Goal: Information Seeking & Learning: Learn about a topic

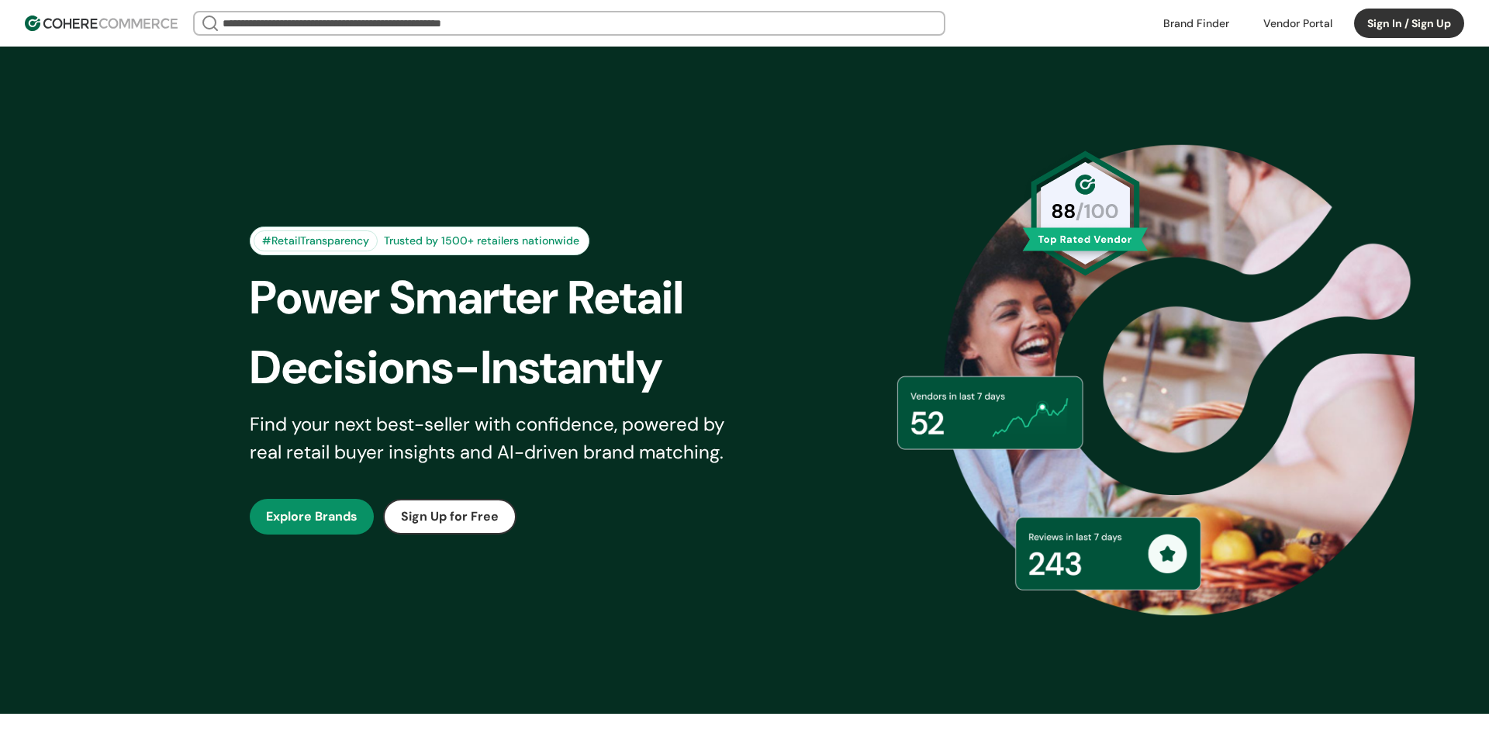
click at [1414, 15] on button "Sign In / Sign Up" at bounding box center [1409, 23] width 110 height 29
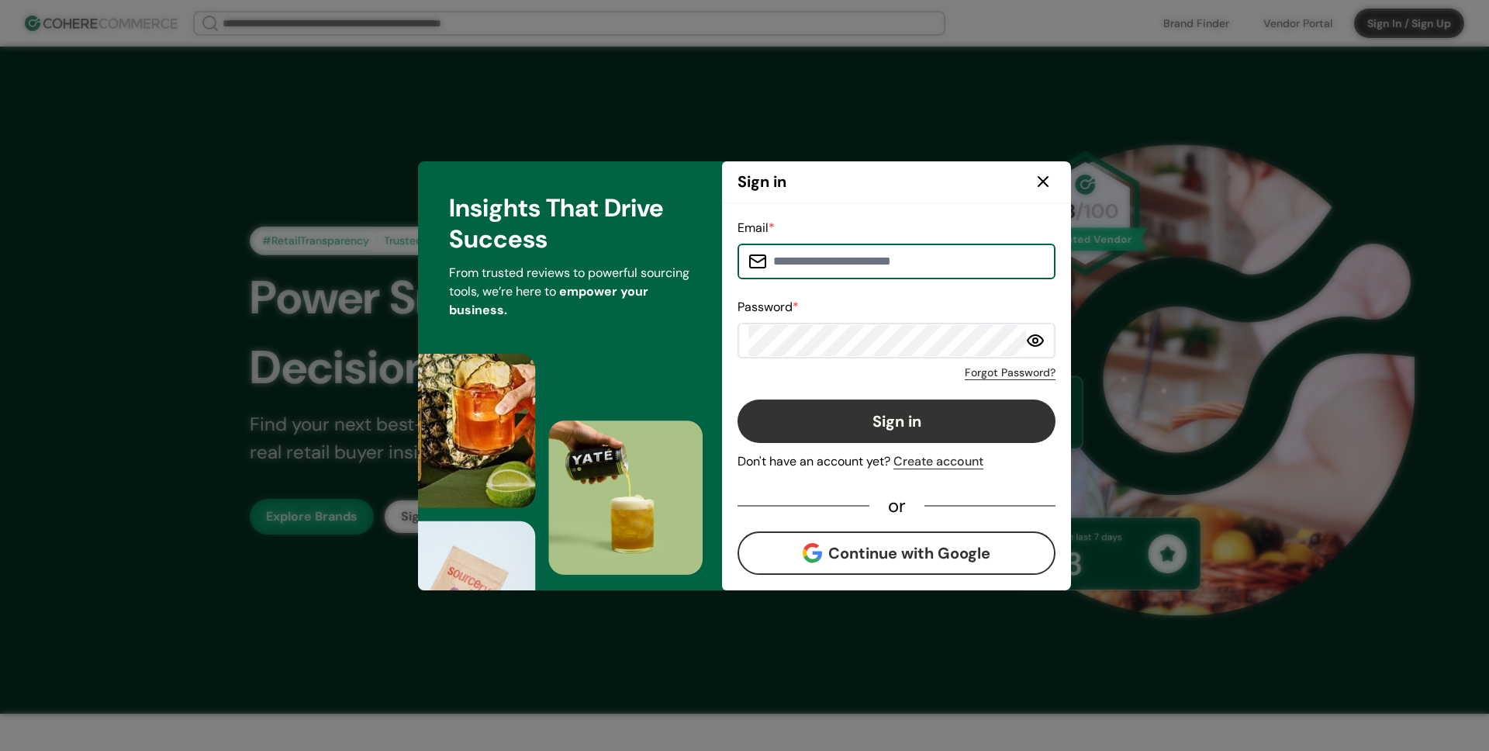
click at [857, 553] on button "Continue with Google" at bounding box center [896, 552] width 318 height 43
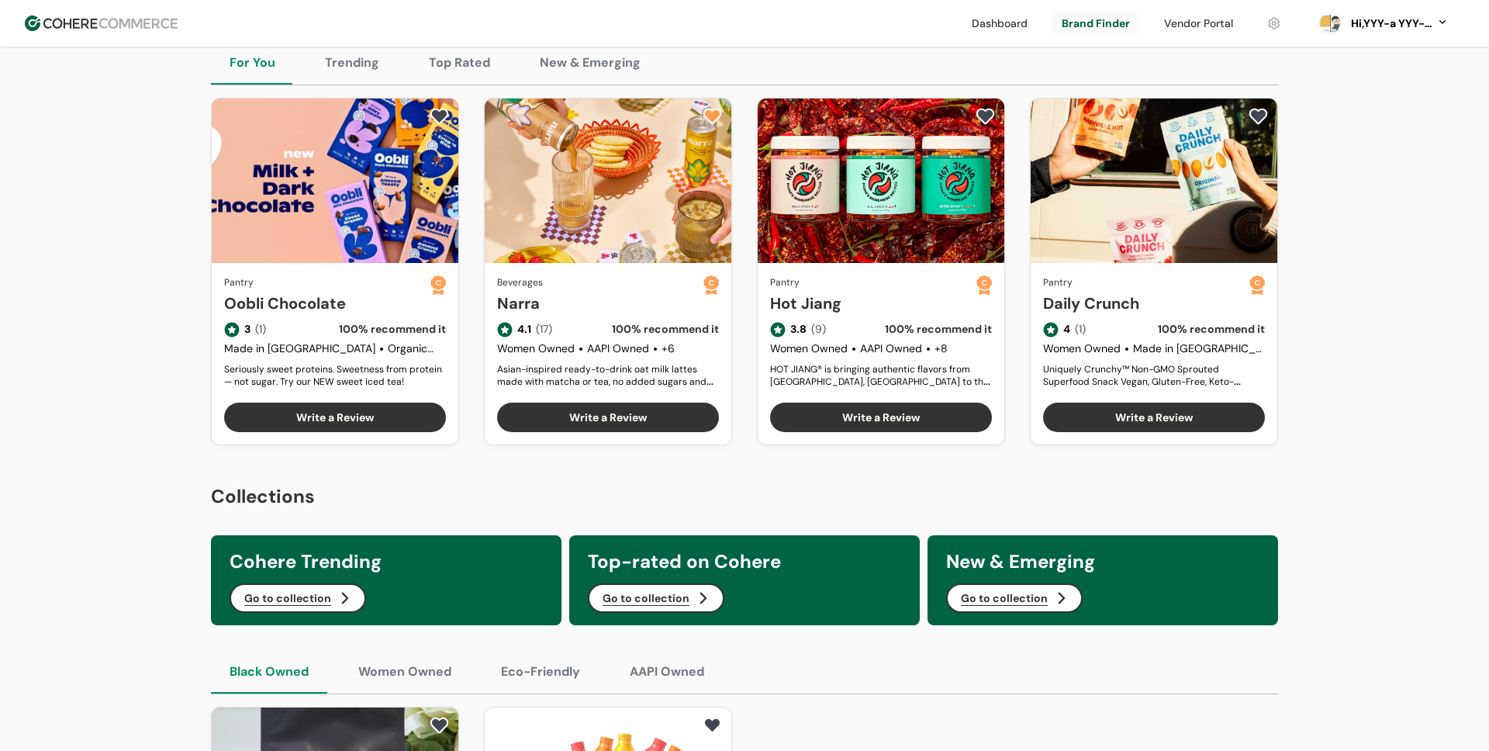
scroll to position [452, 0]
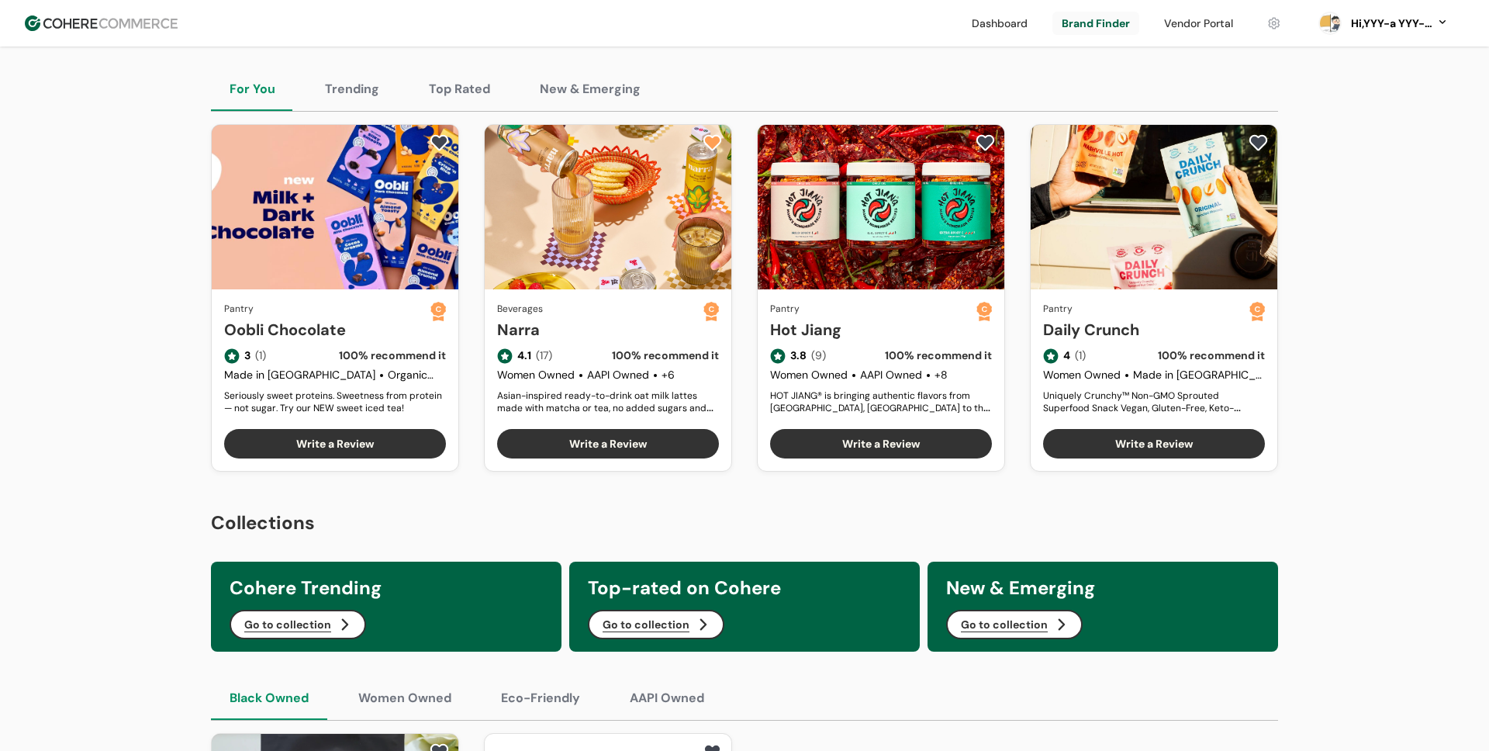
click at [1207, 21] on link at bounding box center [1199, 23] width 88 height 23
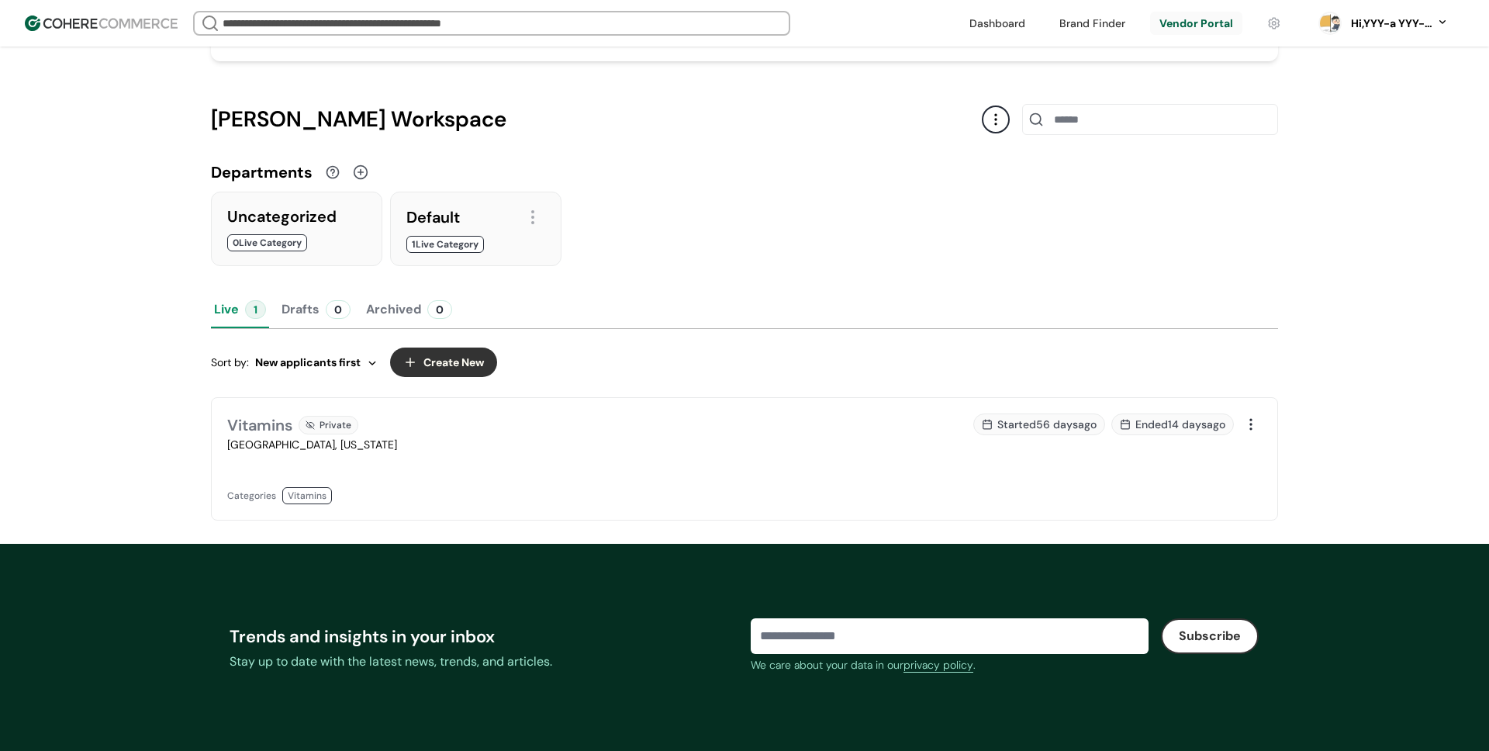
scroll to position [220, 0]
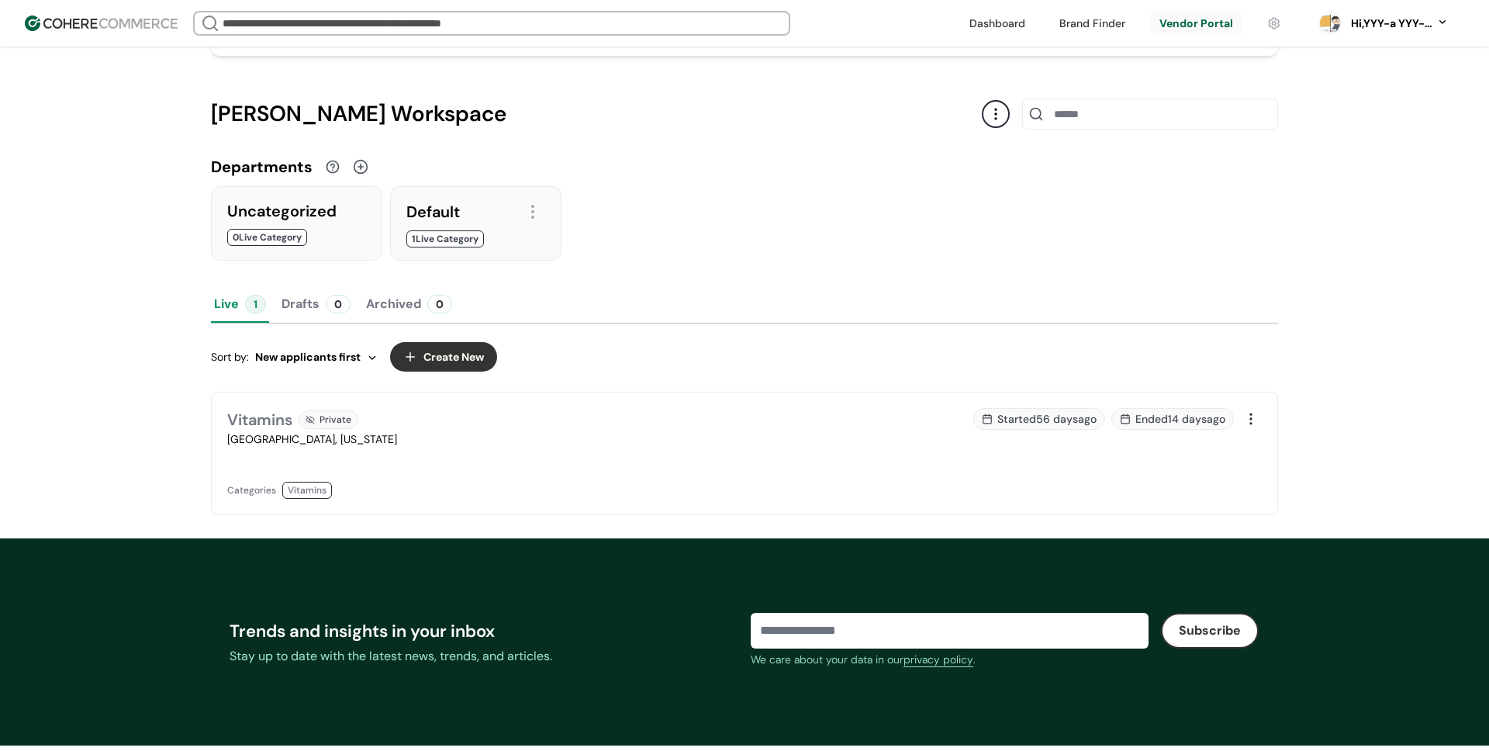
click at [278, 422] on div "Vitamins" at bounding box center [259, 419] width 65 height 23
click at [437, 365] on button "Create New" at bounding box center [443, 356] width 107 height 29
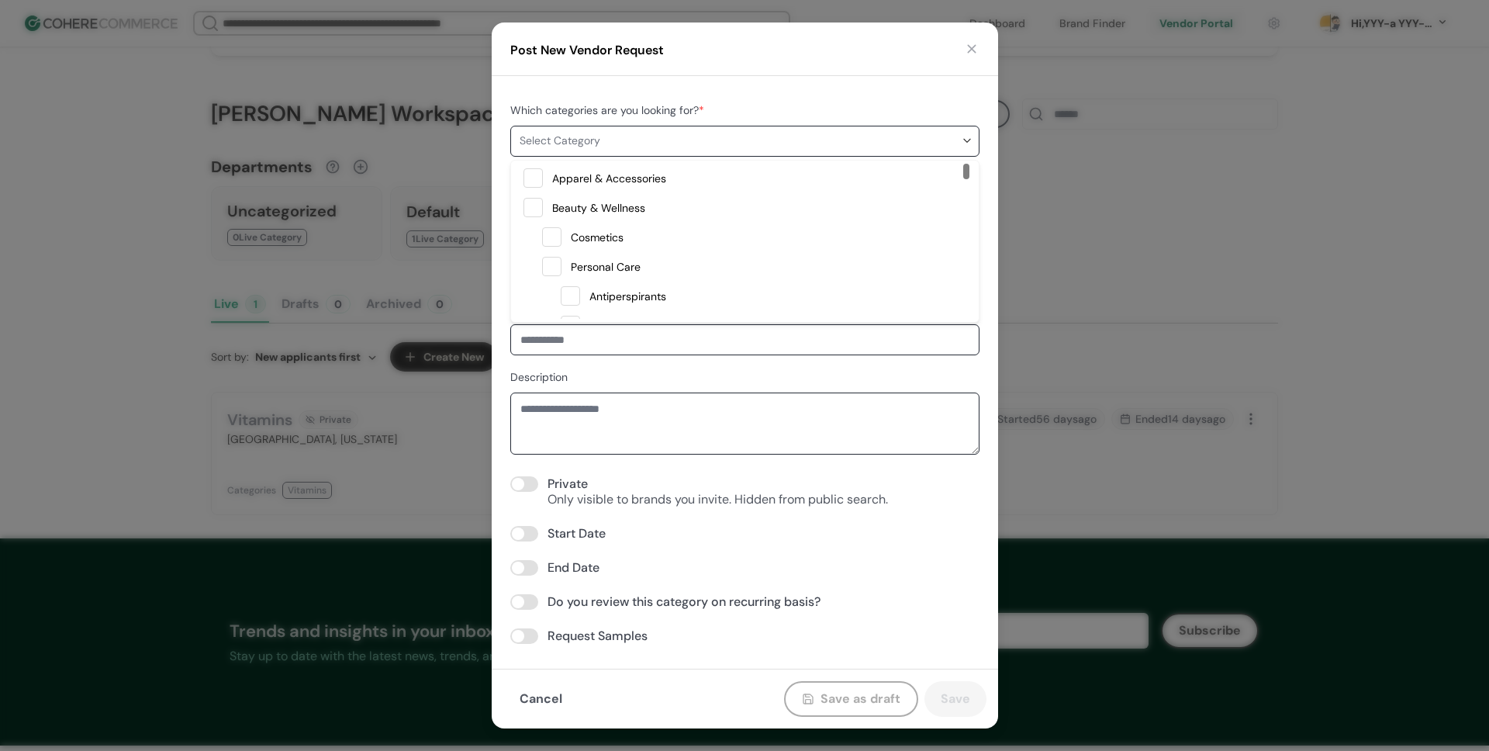
click at [585, 144] on span "Select Category" at bounding box center [740, 141] width 441 height 16
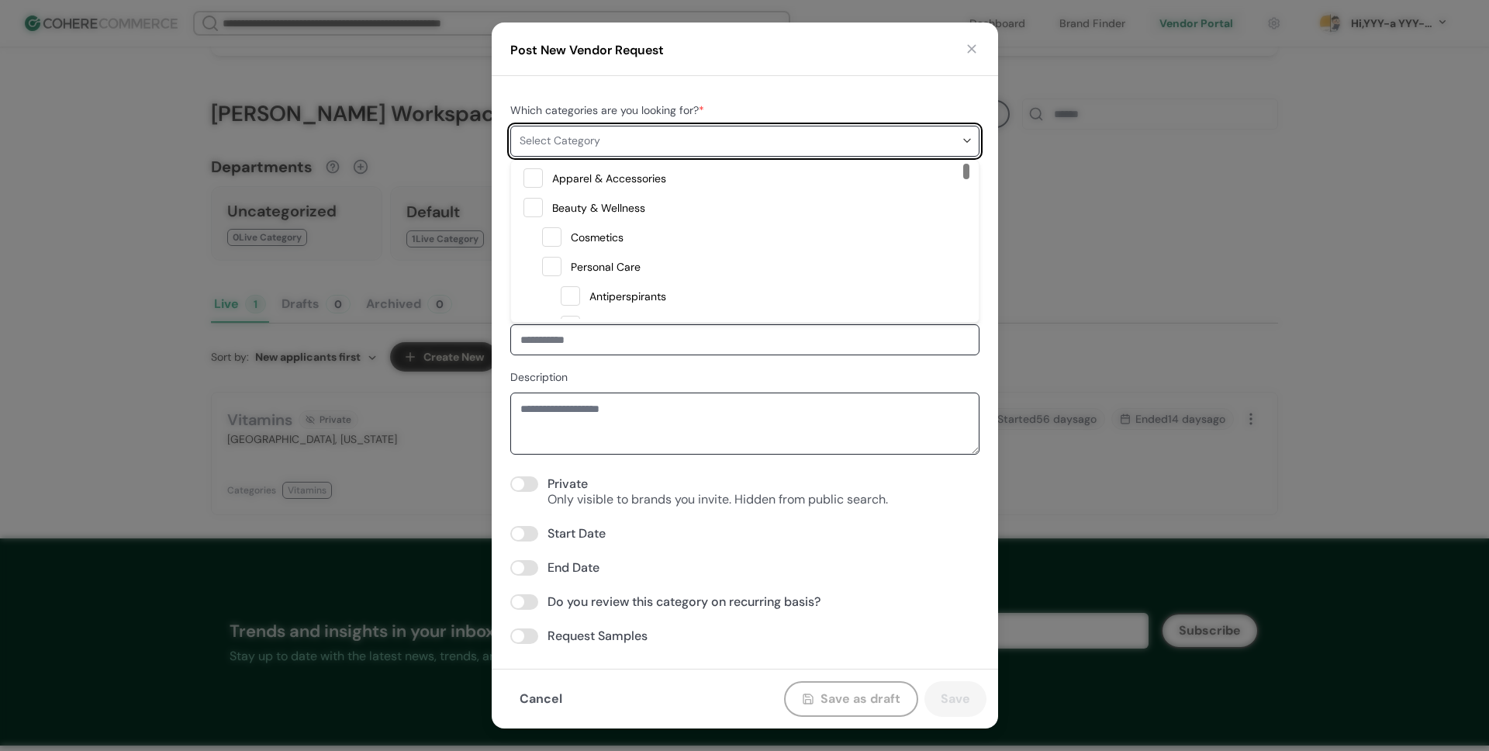
click at [536, 179] on span at bounding box center [532, 177] width 19 height 19
click at [364, 167] on div "Post New Vendor Request Which categories are you looking for? * Apparel & Acces…" at bounding box center [744, 375] width 1489 height 751
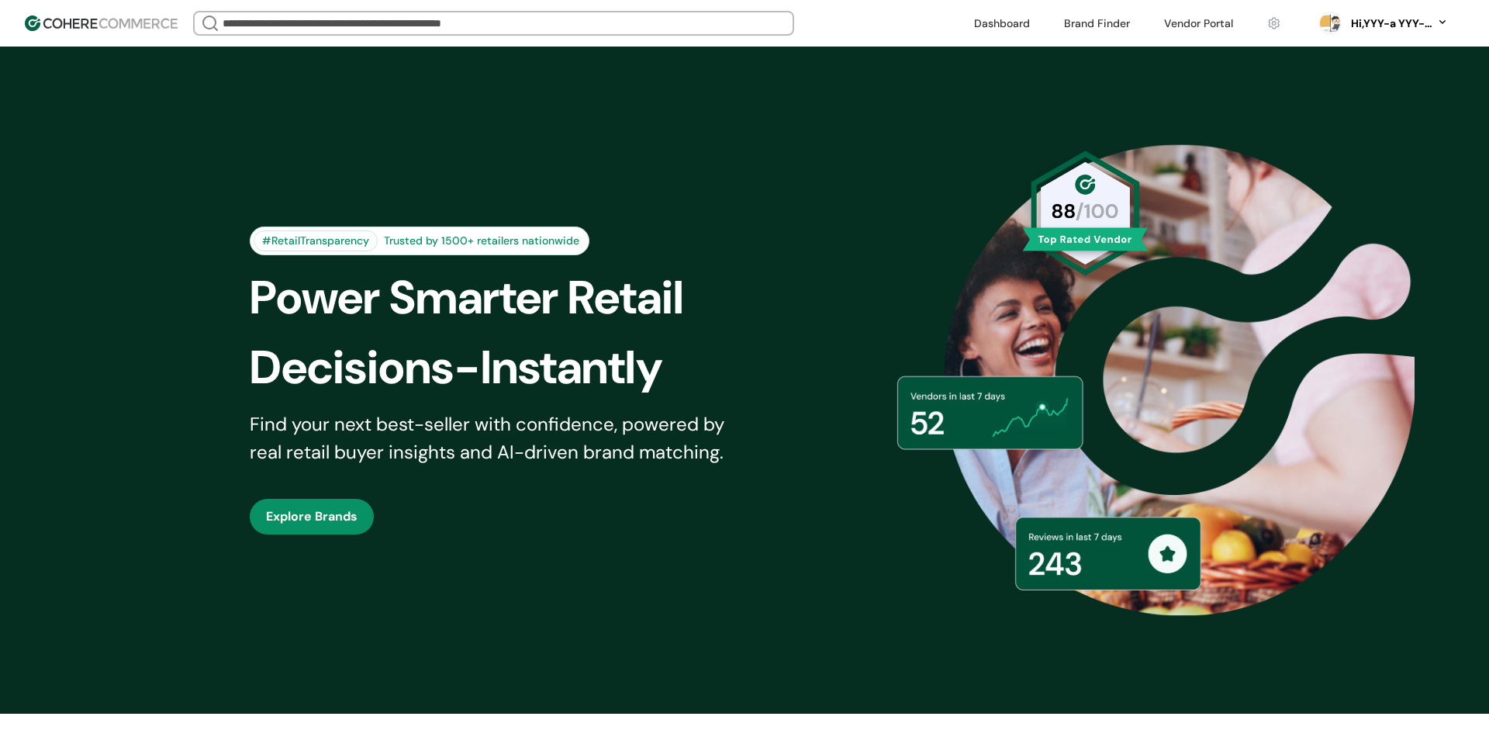
click at [1095, 19] on link at bounding box center [1097, 23] width 85 height 23
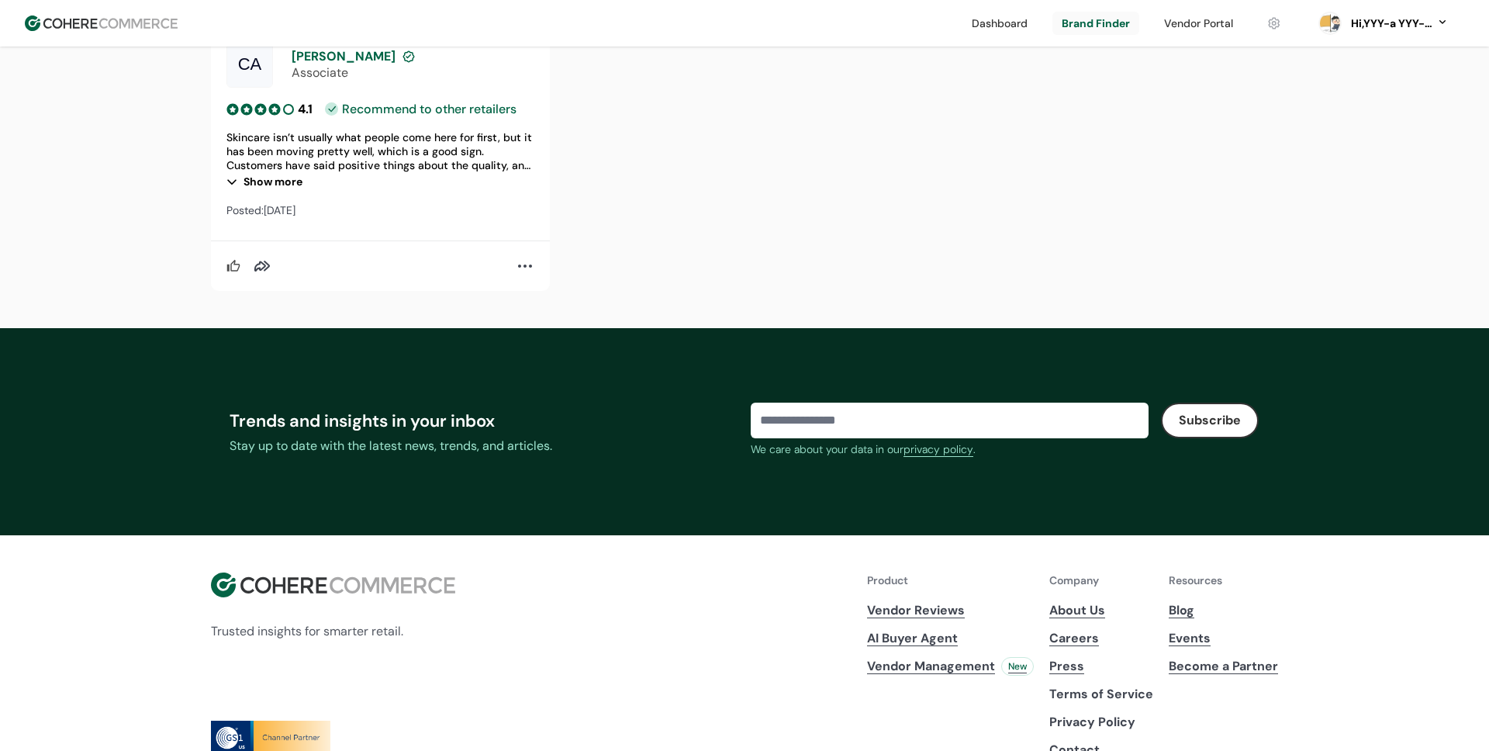
scroll to position [2471, 0]
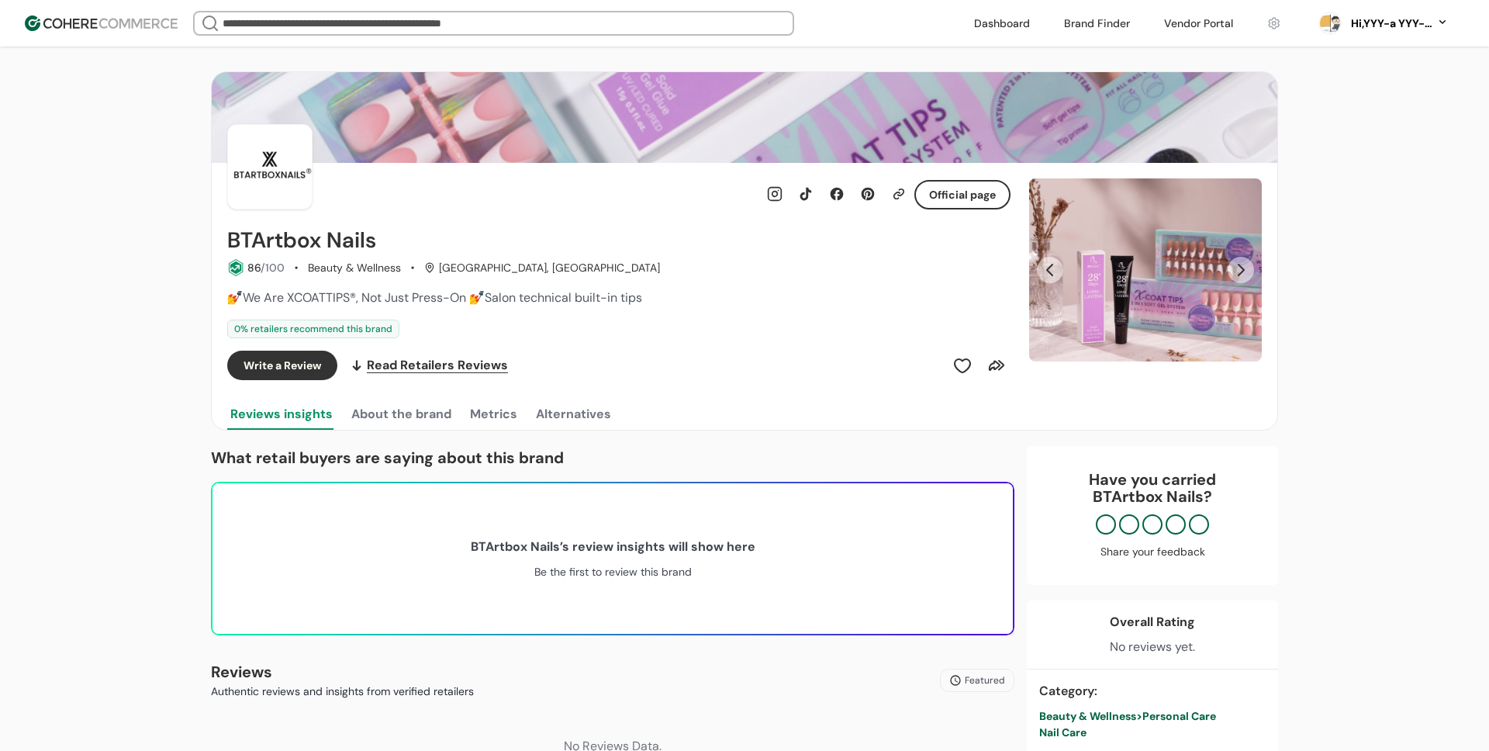
click at [414, 416] on button "About the brand" at bounding box center [401, 414] width 106 height 31
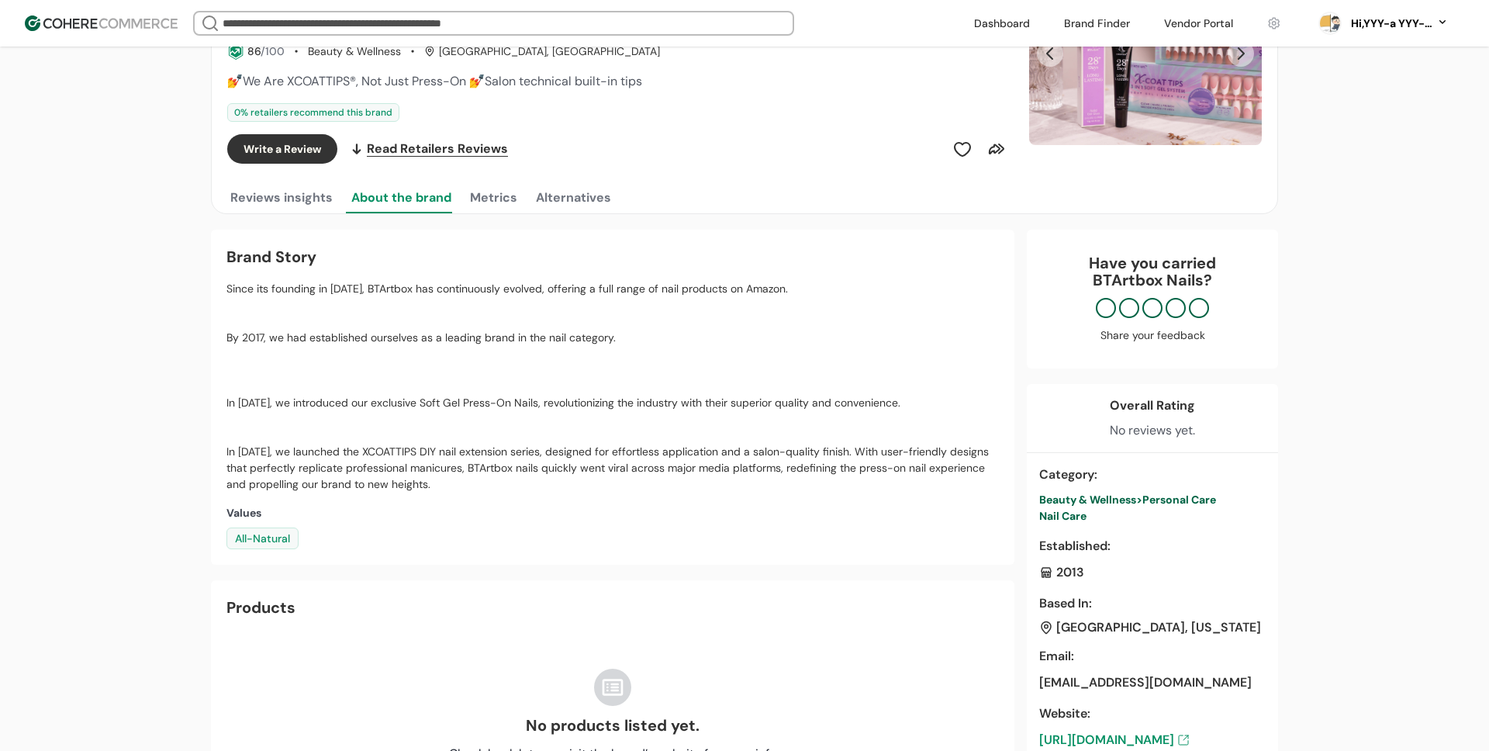
scroll to position [195, 0]
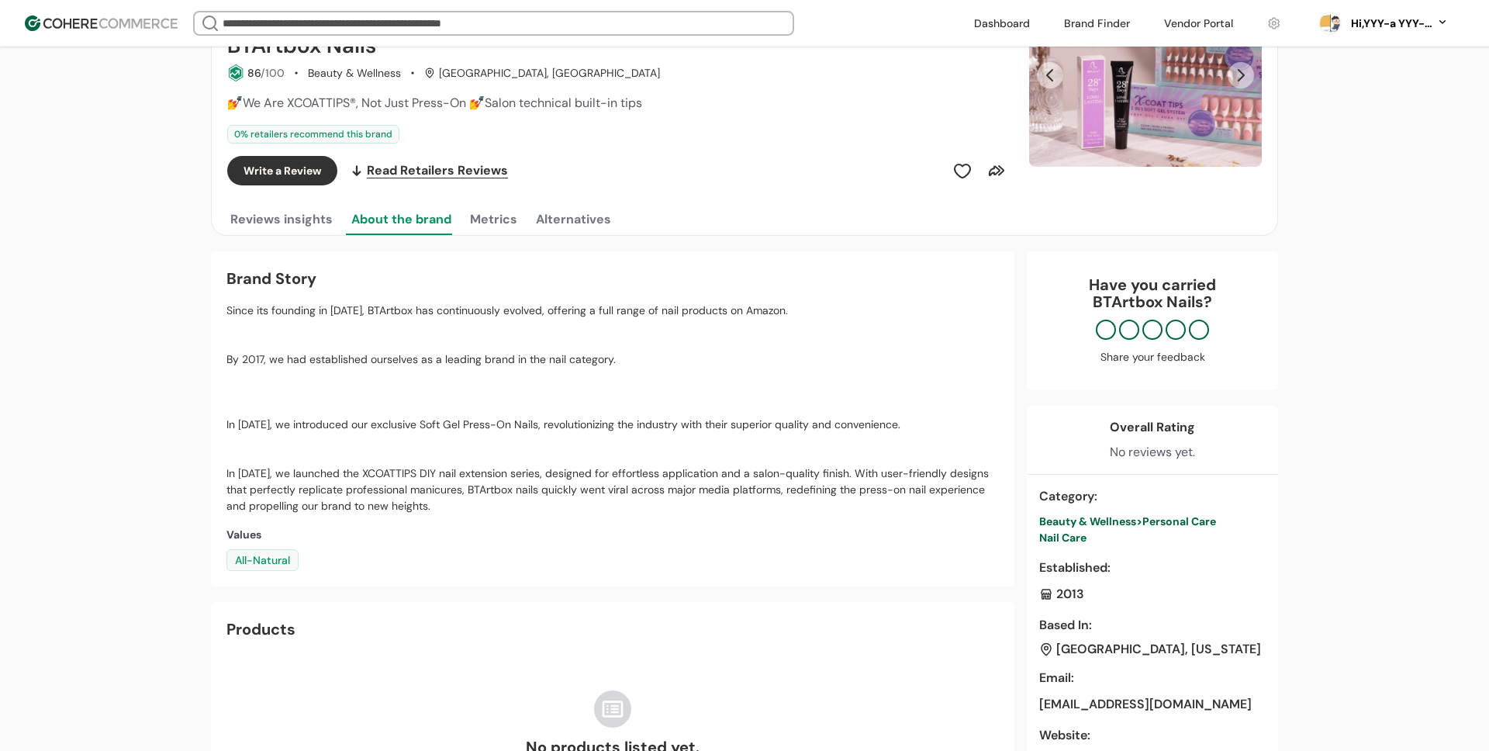
click at [502, 208] on button "Metrics" at bounding box center [494, 219] width 54 height 31
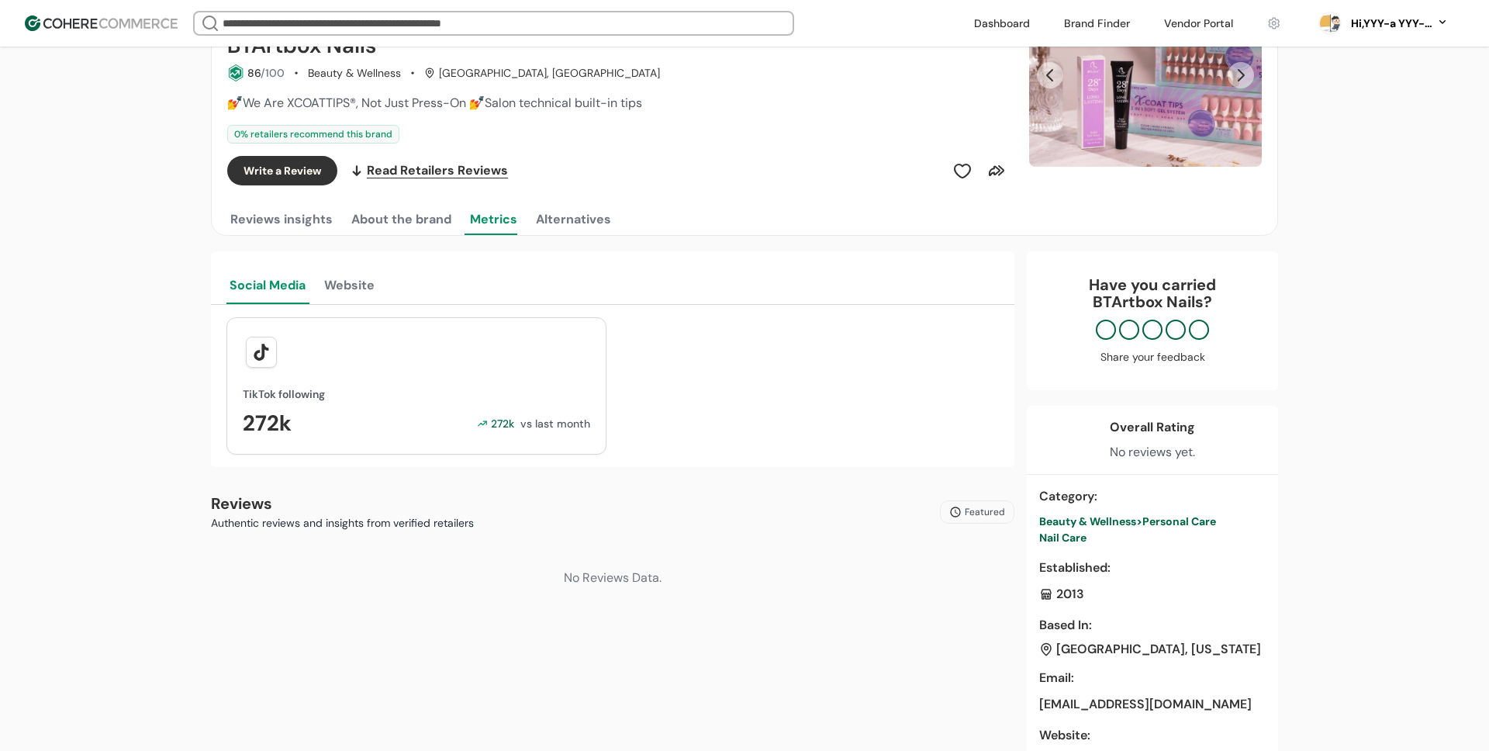
click at [349, 284] on button "Website" at bounding box center [349, 284] width 57 height 40
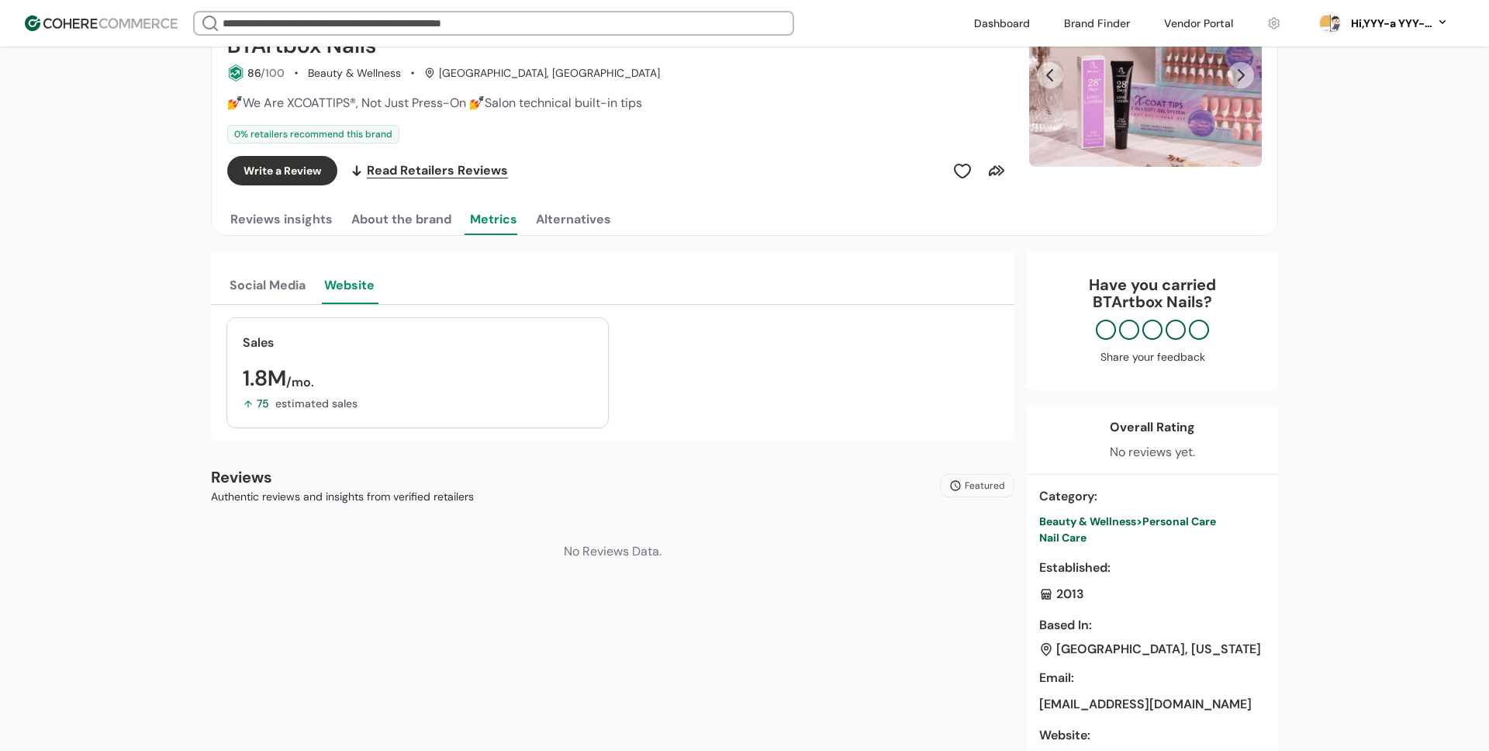
click at [589, 225] on button "Alternatives" at bounding box center [573, 219] width 81 height 31
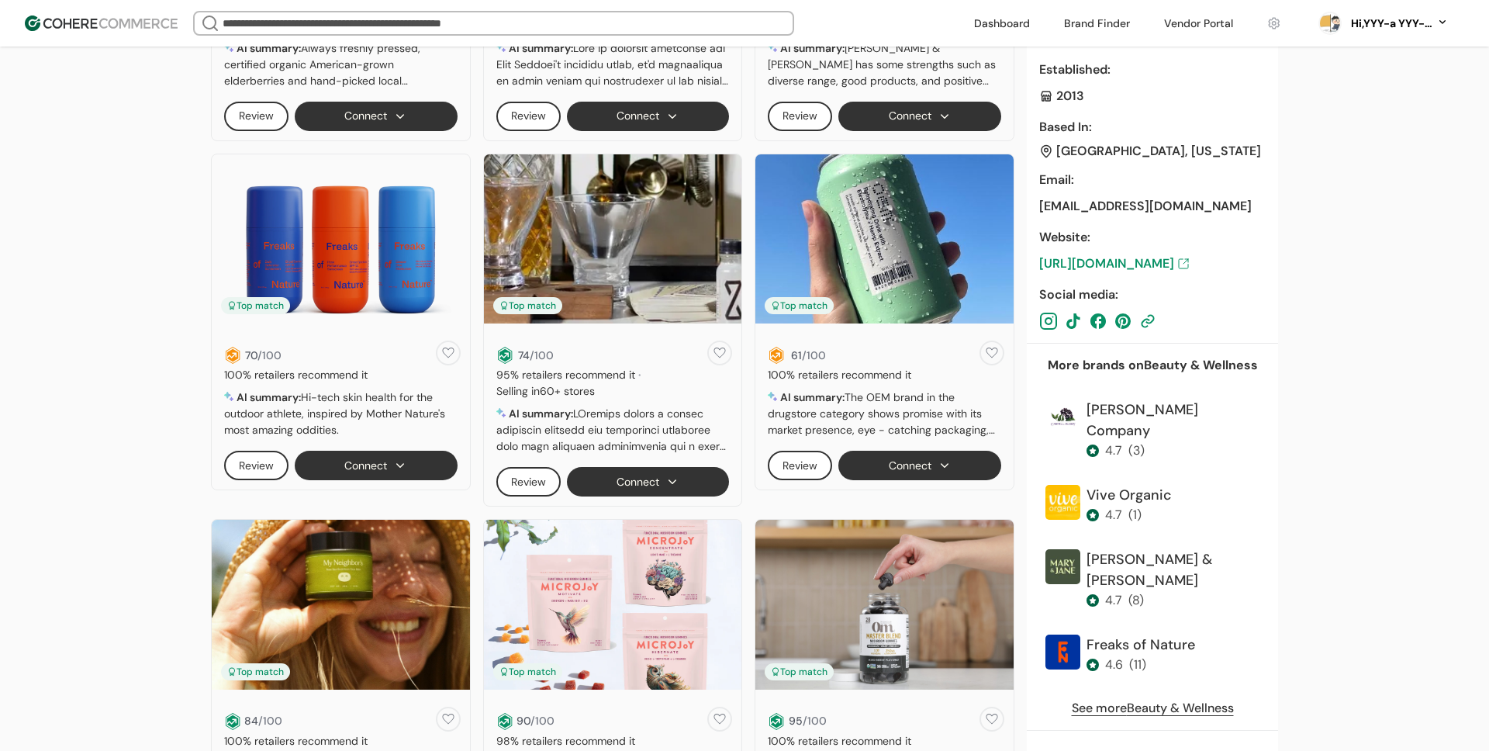
scroll to position [744, 0]
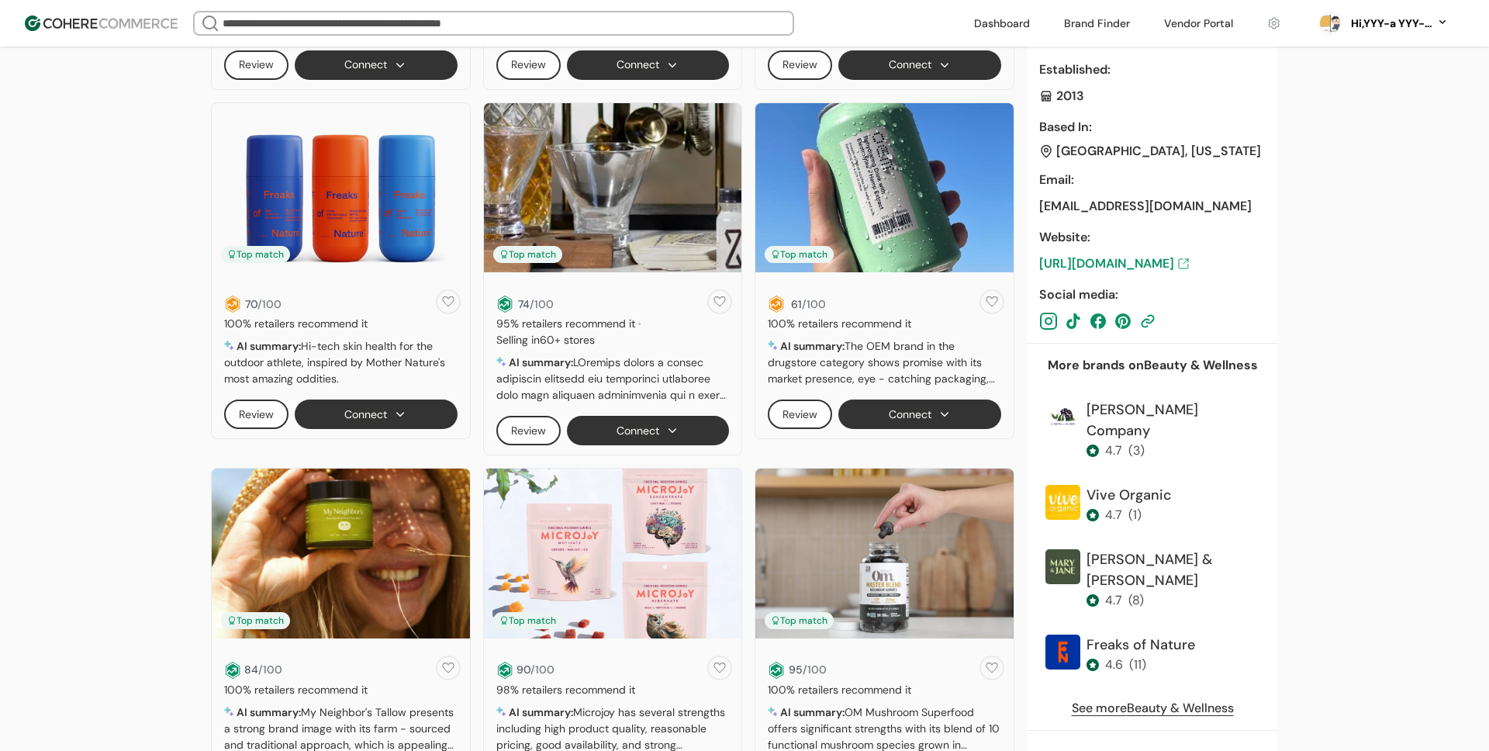
click at [672, 431] on button "Connect" at bounding box center [648, 430] width 163 height 29
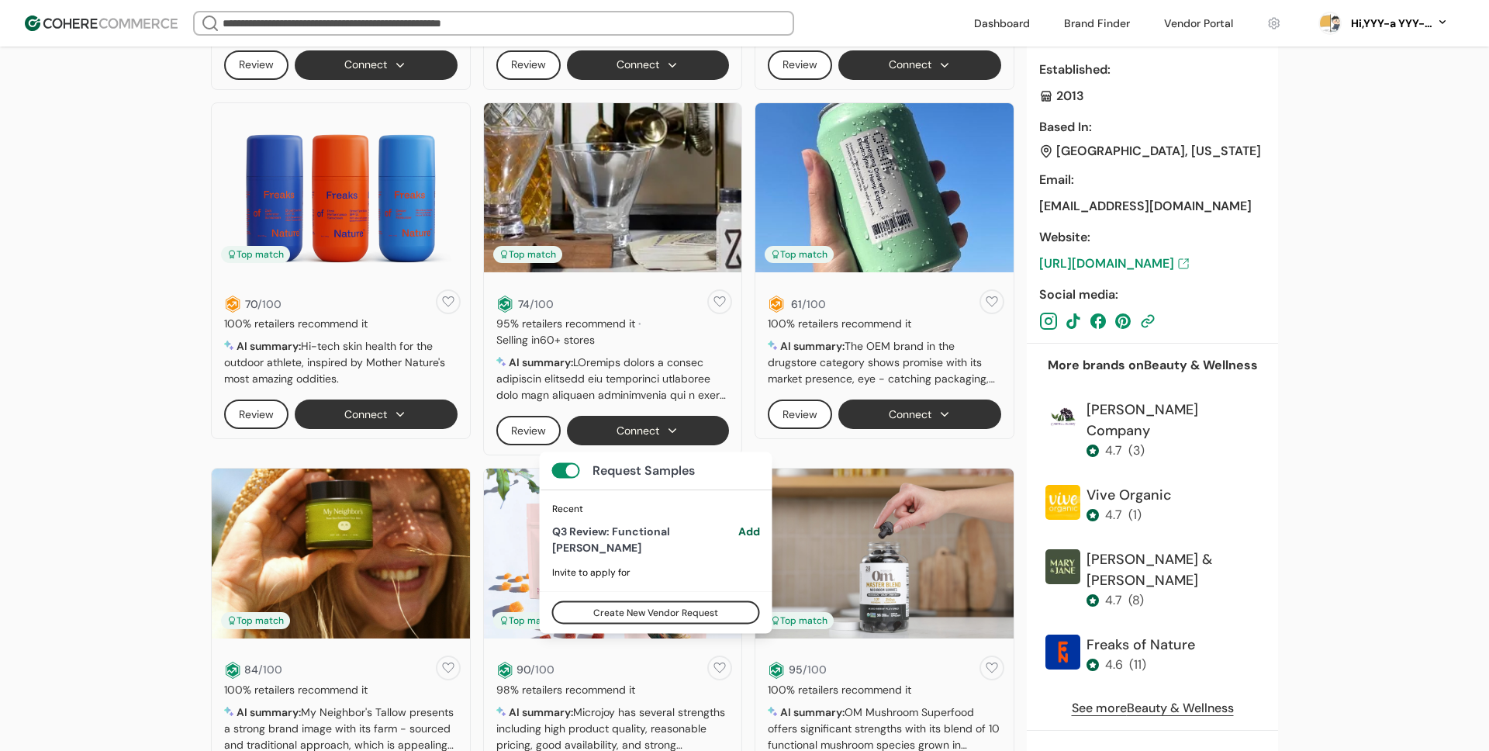
click at [672, 431] on button "Connect" at bounding box center [648, 430] width 163 height 29
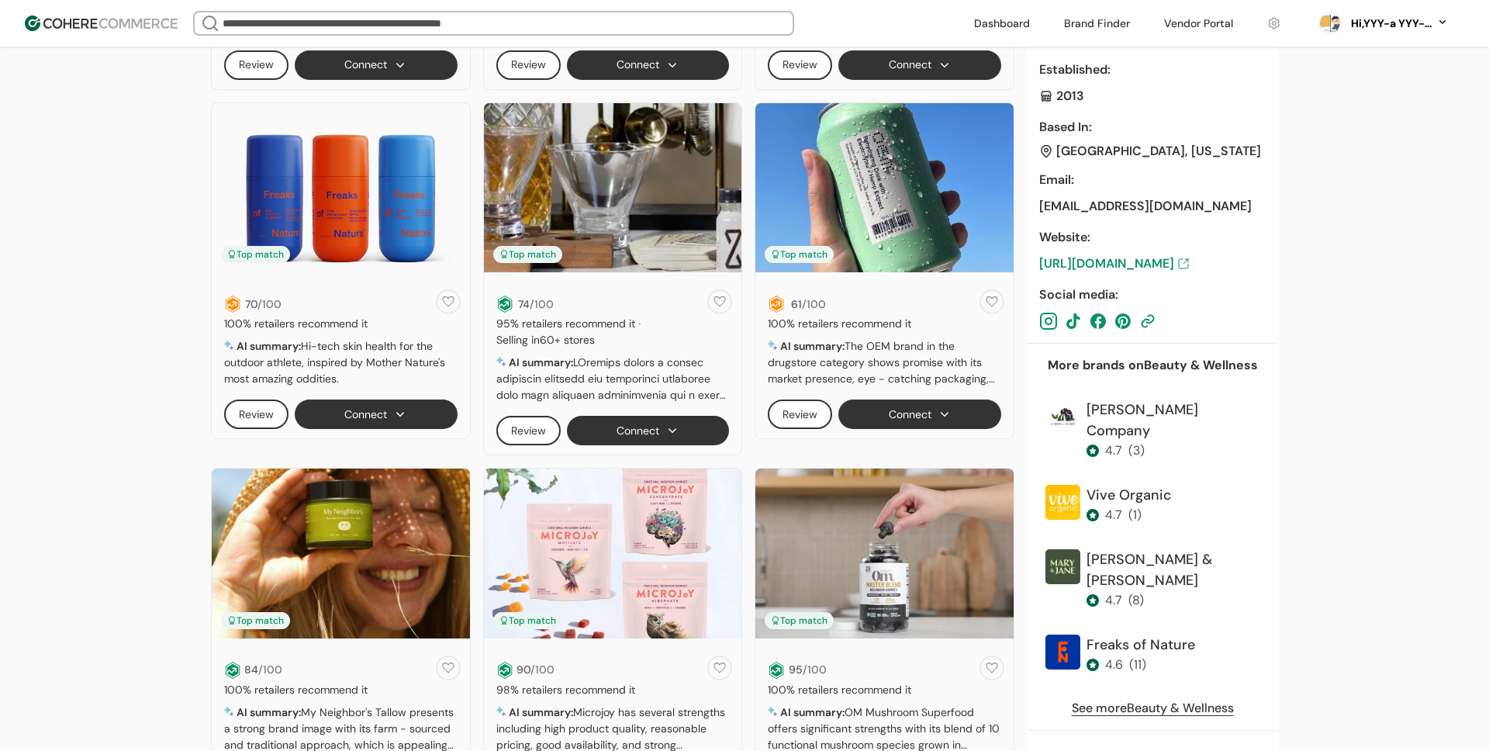
click at [668, 427] on button "Connect" at bounding box center [648, 430] width 163 height 29
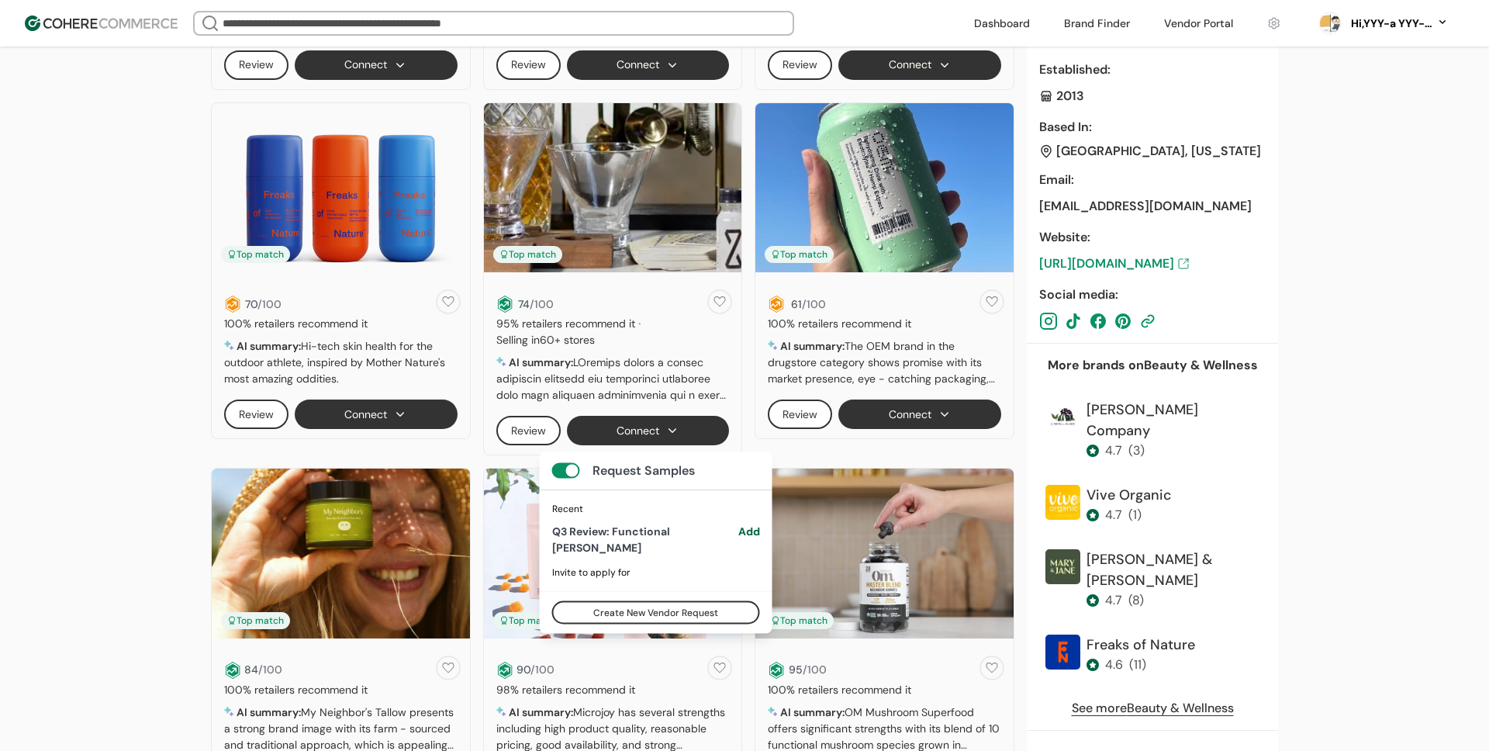
click at [668, 427] on button "Connect" at bounding box center [648, 430] width 163 height 29
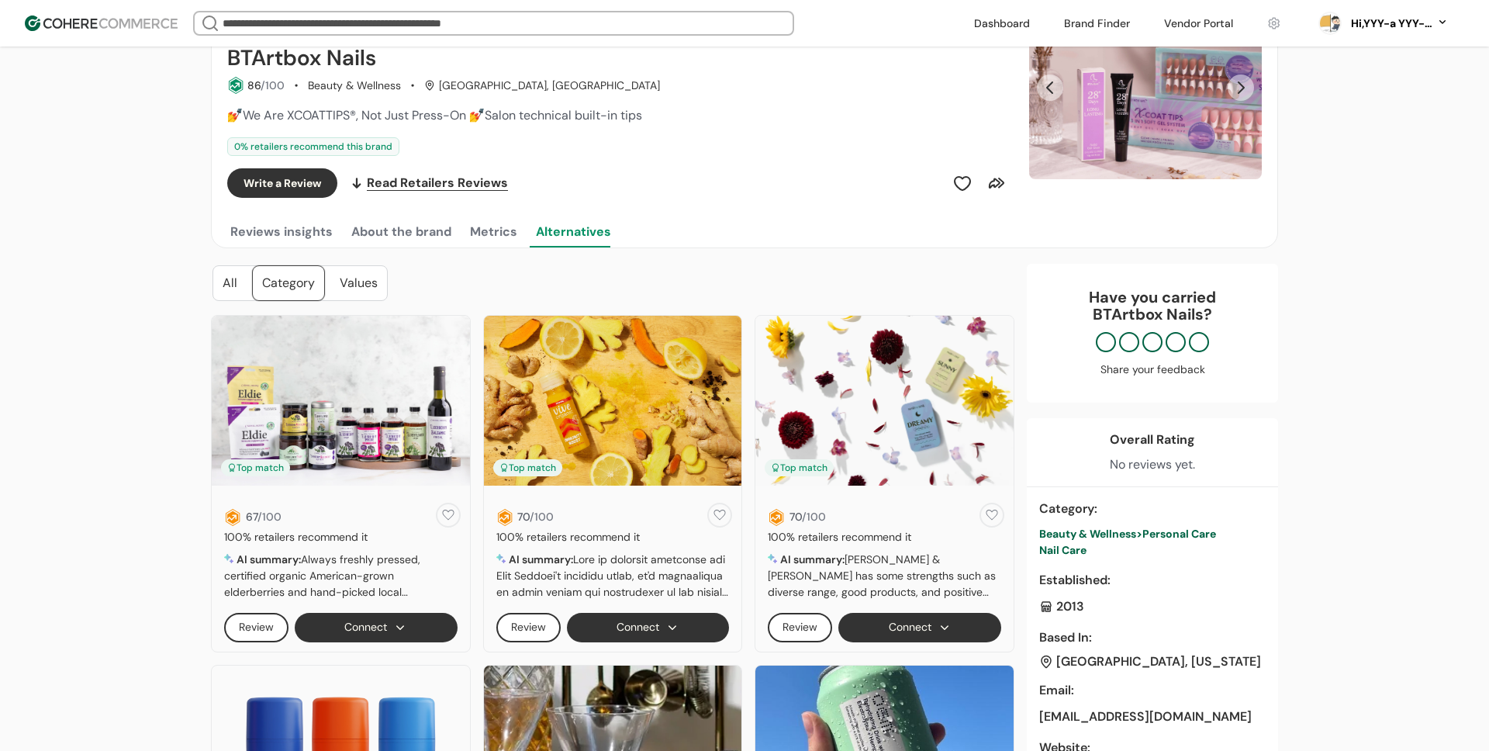
scroll to position [0, 0]
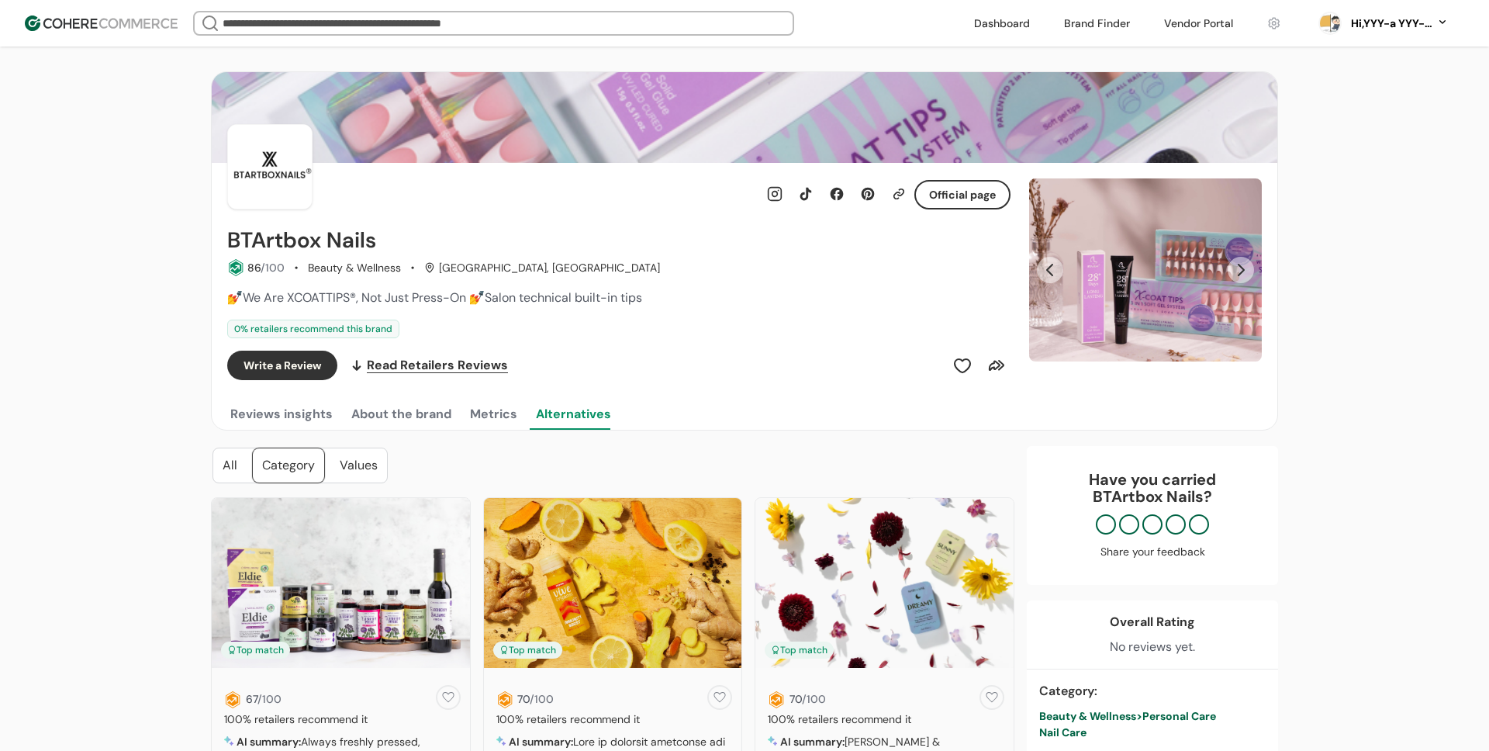
click at [404, 410] on button "About the brand" at bounding box center [401, 414] width 106 height 31
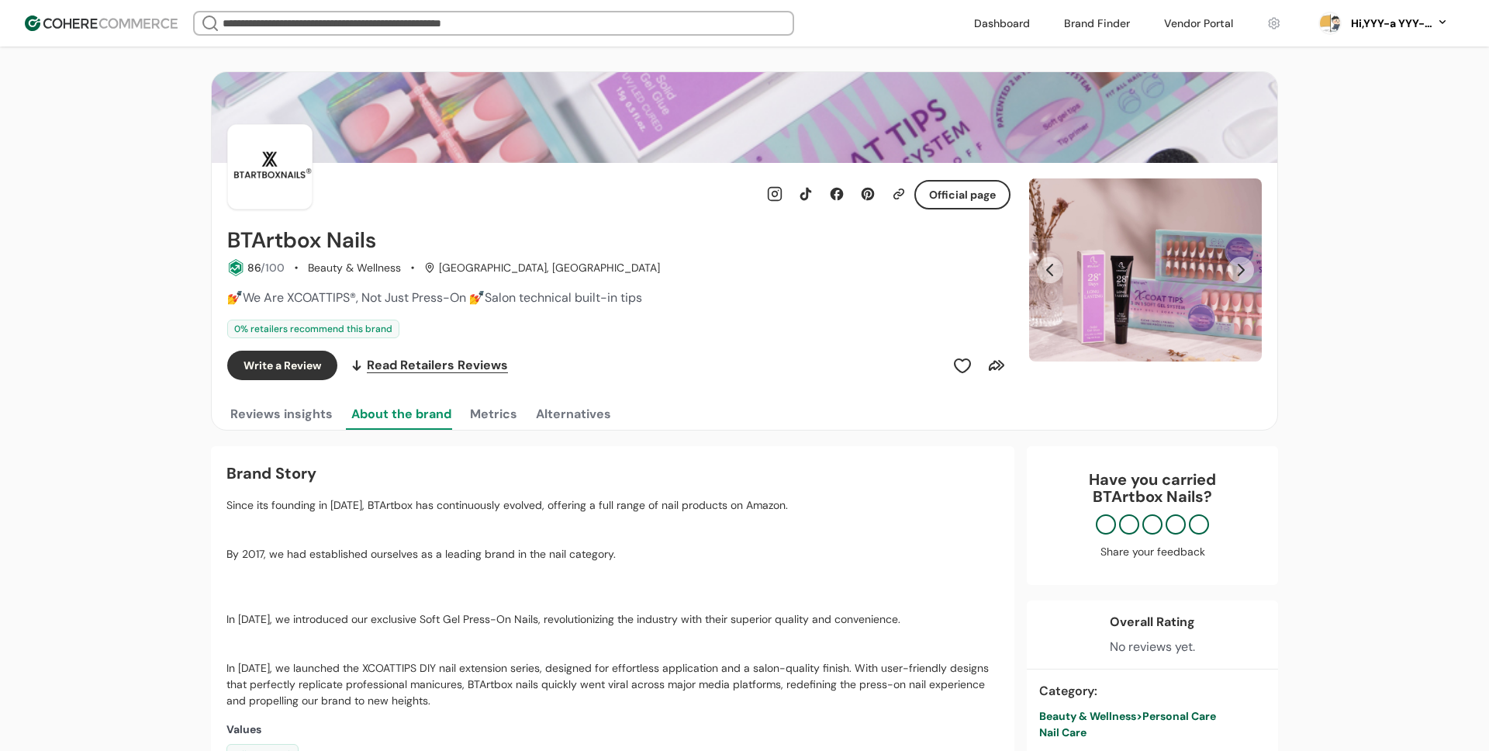
click at [240, 420] on button "Reviews insights" at bounding box center [281, 414] width 109 height 31
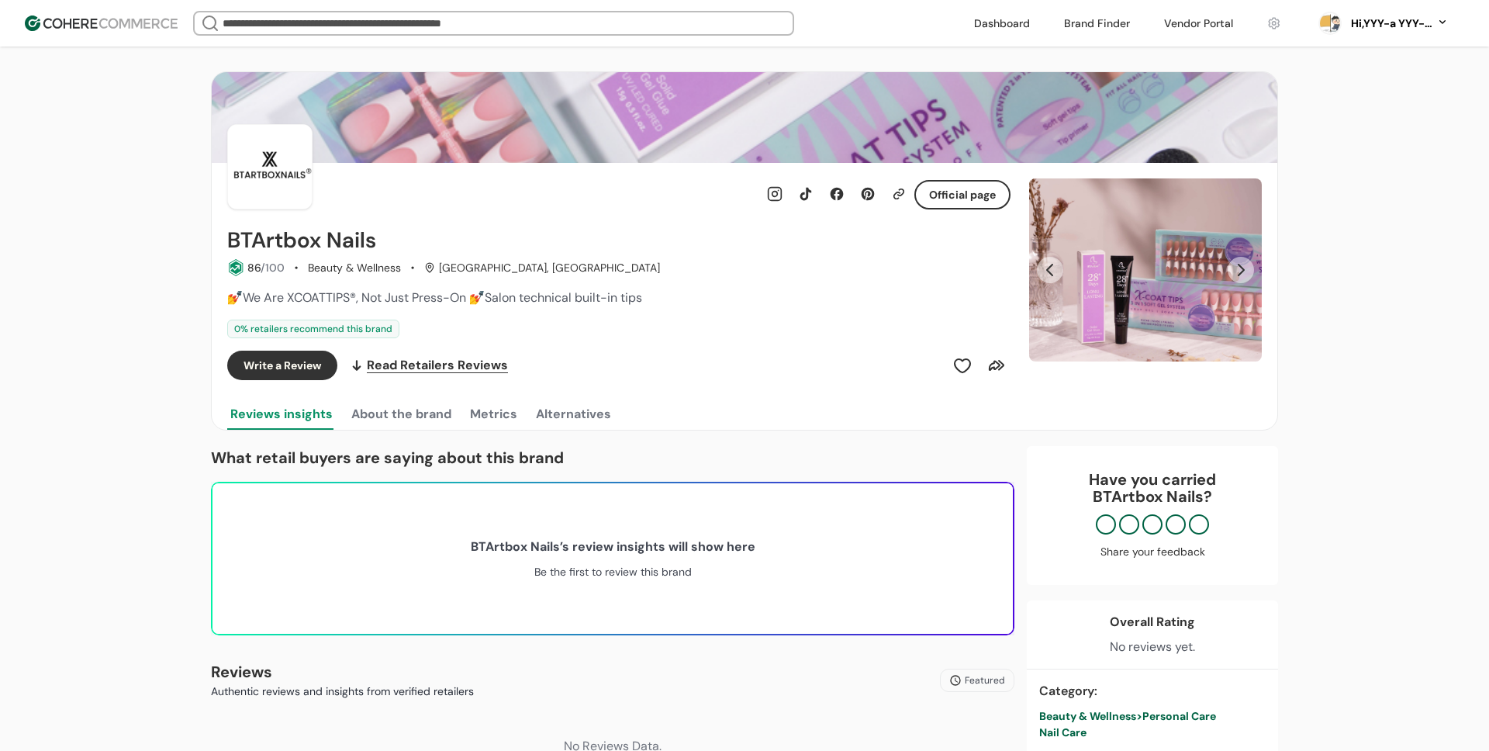
click at [383, 420] on button "About the brand" at bounding box center [401, 414] width 106 height 31
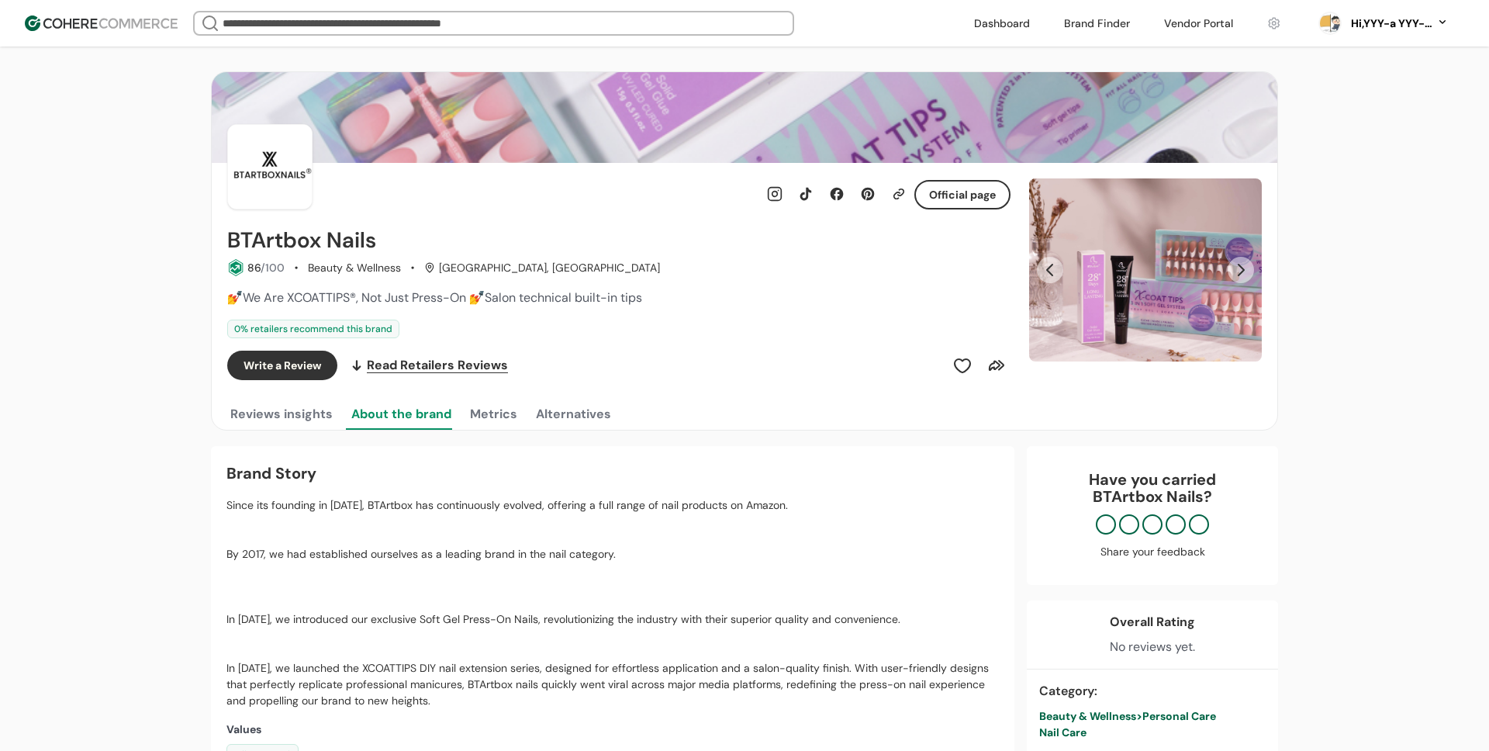
click at [510, 416] on button "Metrics" at bounding box center [494, 414] width 54 height 31
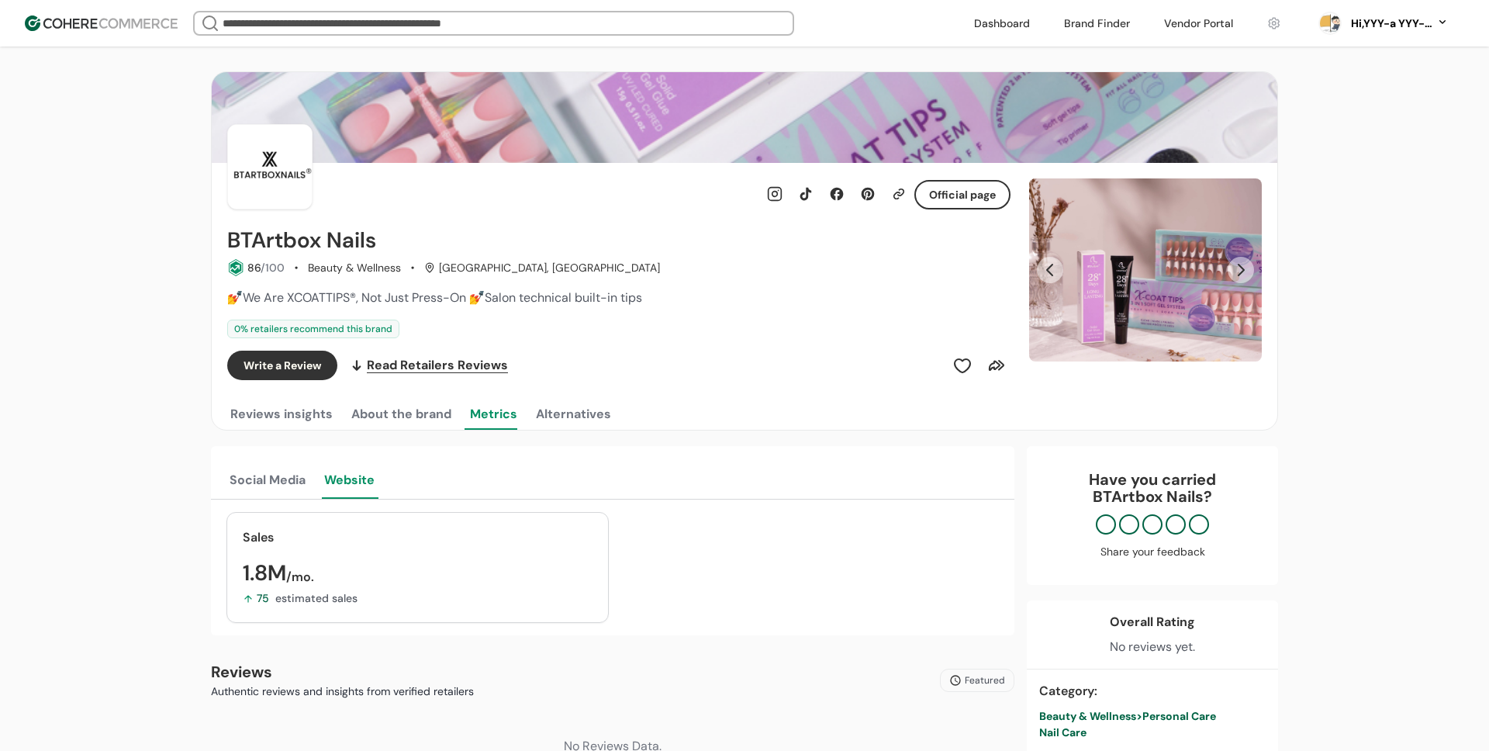
click at [583, 413] on button "Alternatives" at bounding box center [573, 414] width 81 height 31
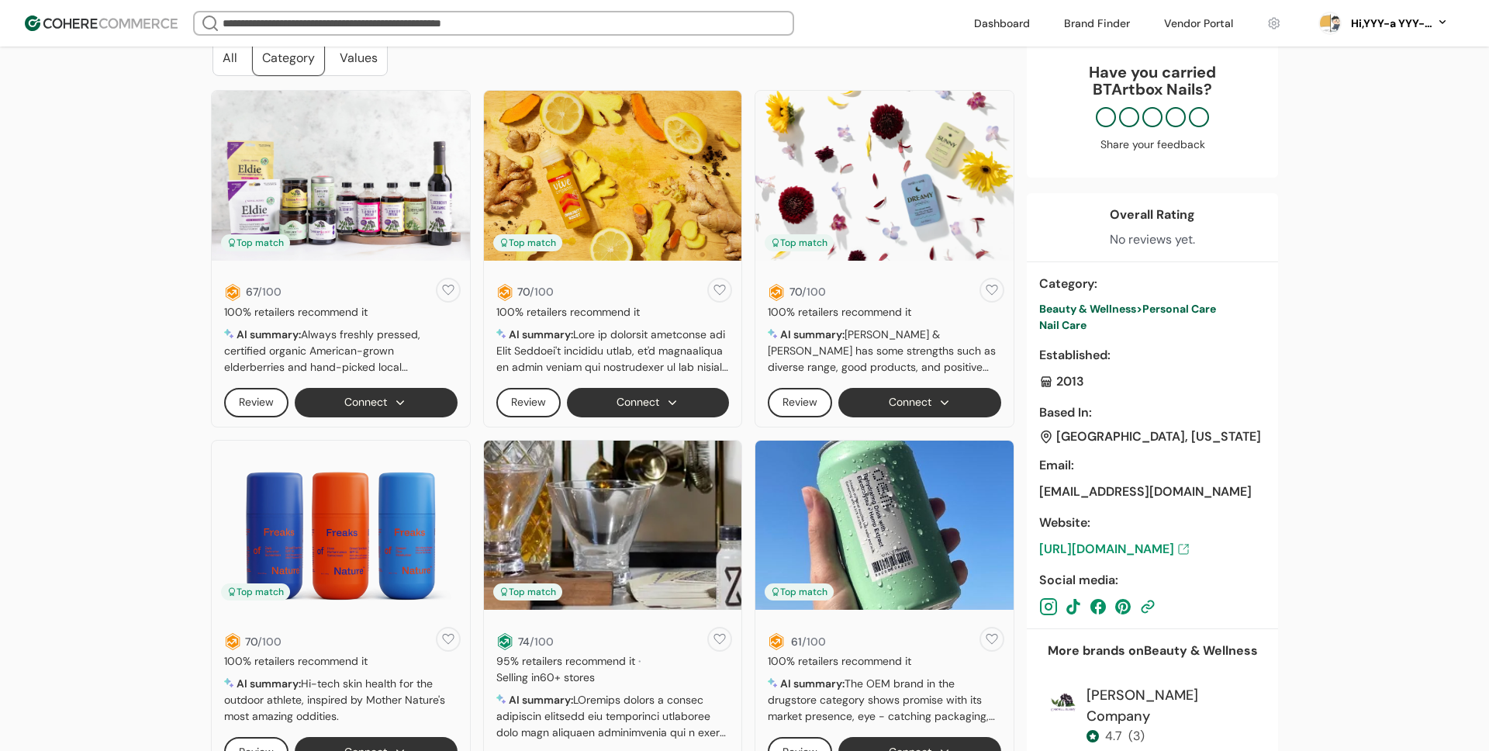
scroll to position [410, 0]
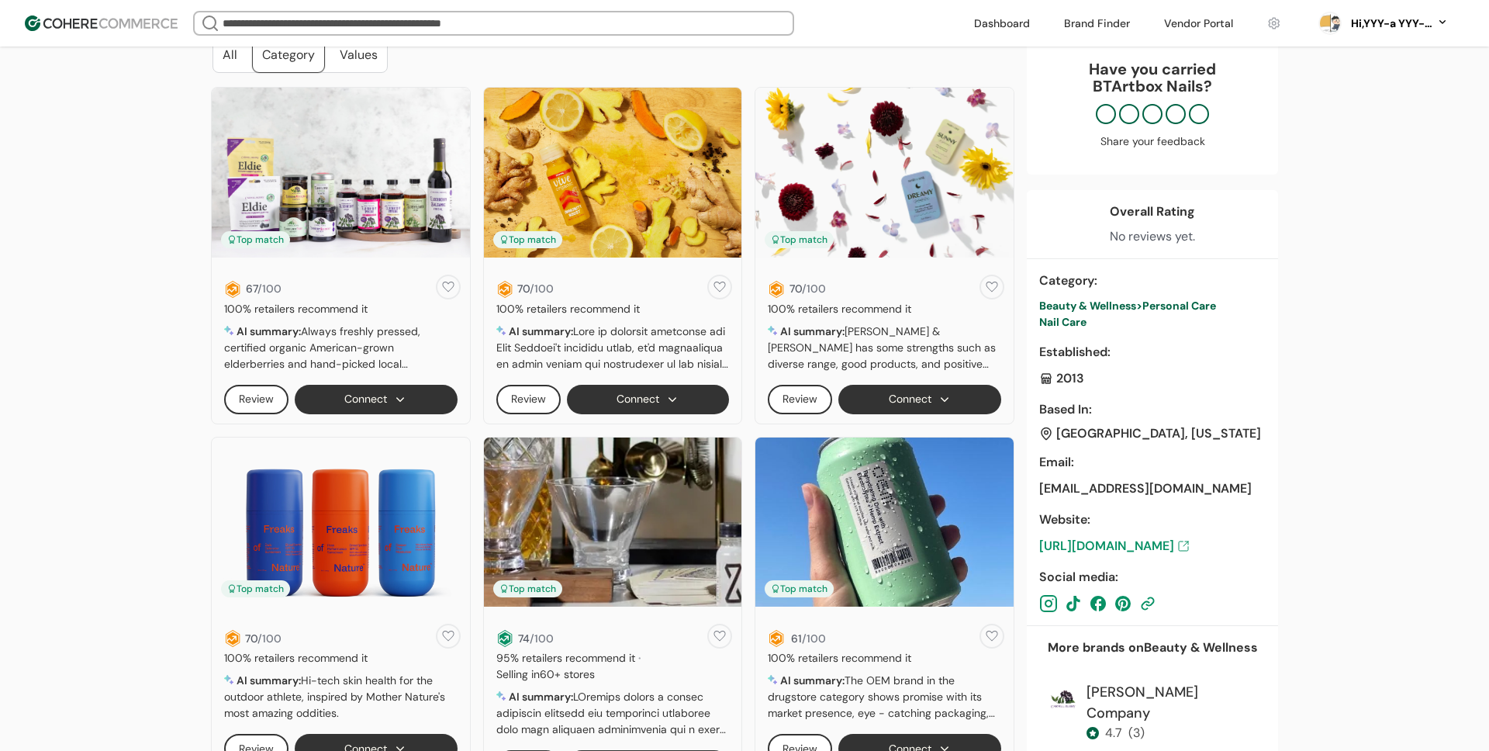
click at [653, 391] on button "Connect" at bounding box center [648, 399] width 163 height 29
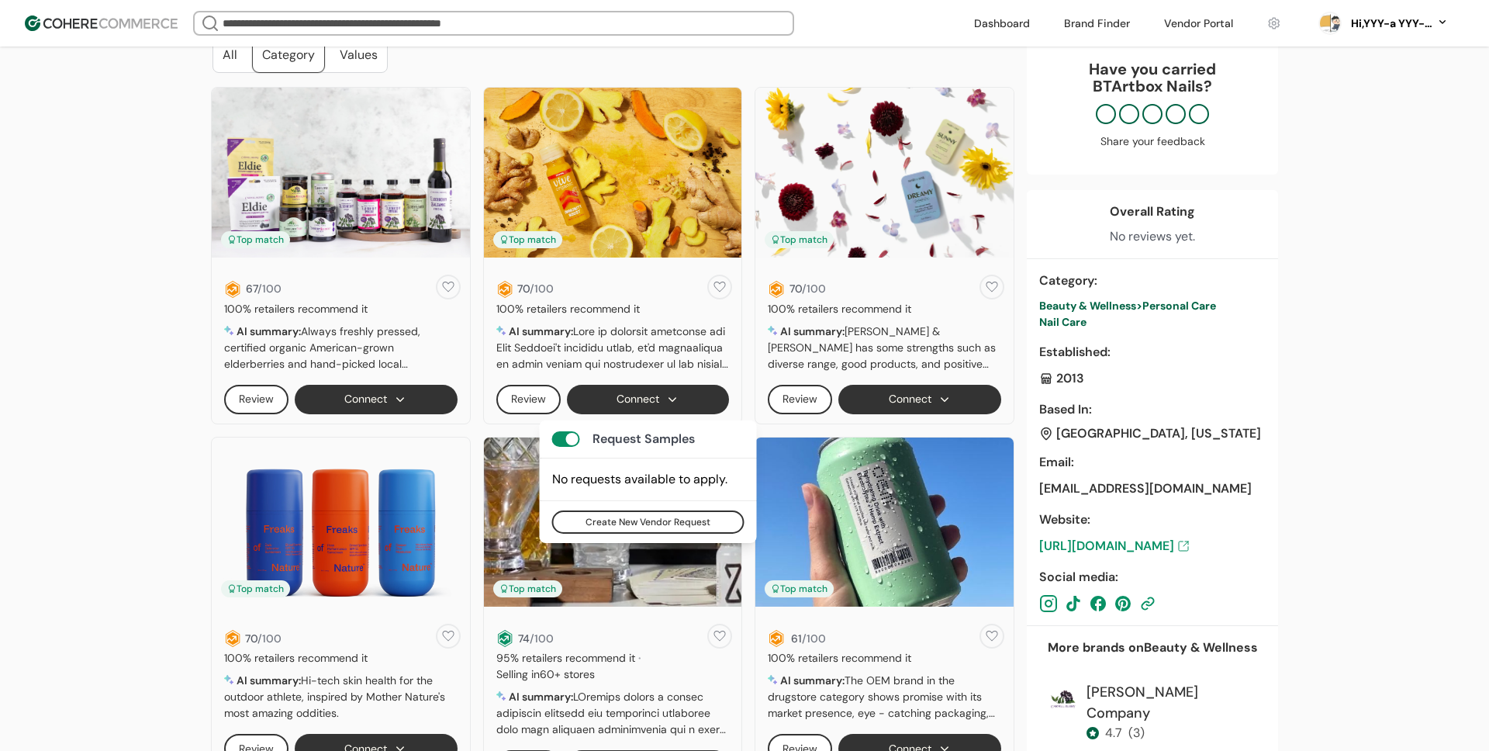
click at [630, 393] on button "Connect" at bounding box center [648, 399] width 163 height 29
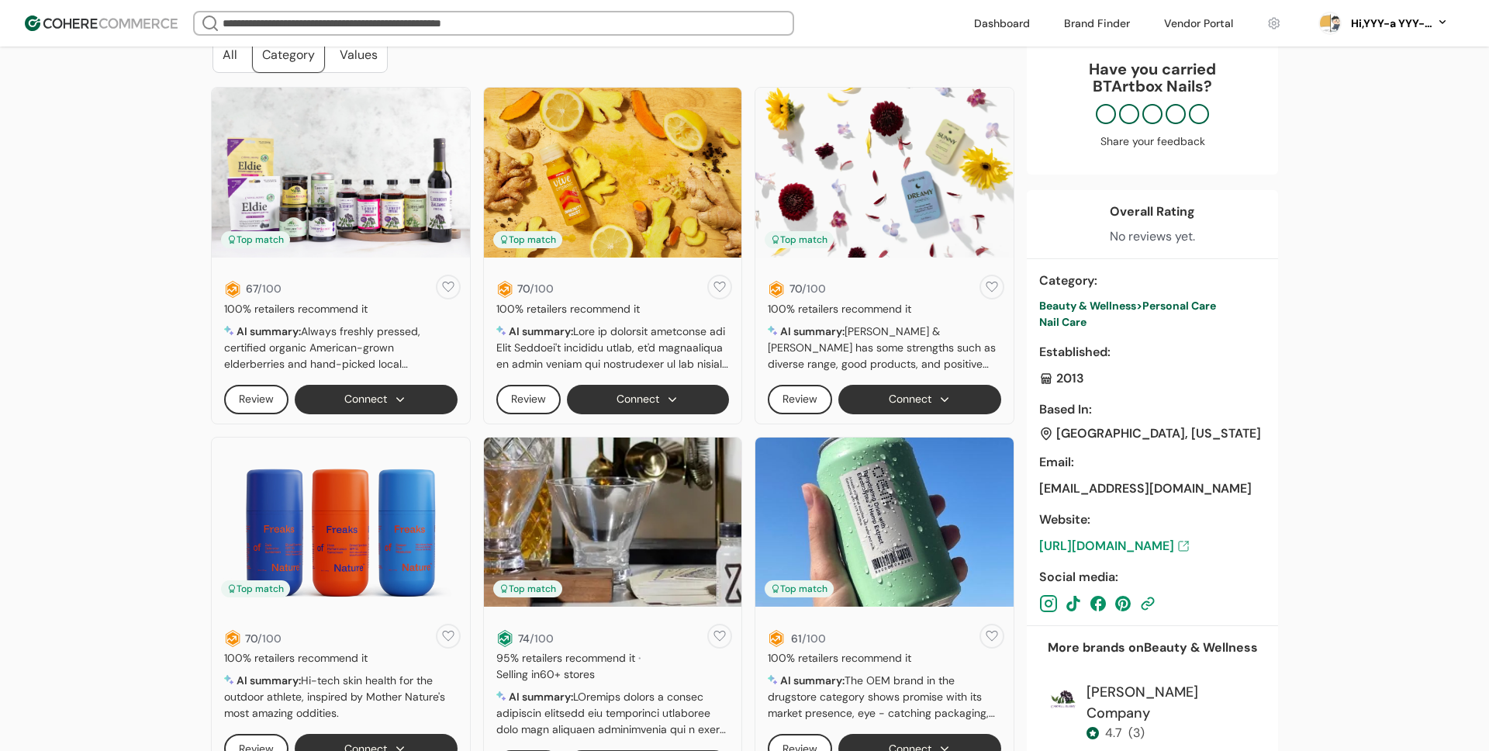
click at [925, 402] on button "Connect" at bounding box center [919, 399] width 163 height 29
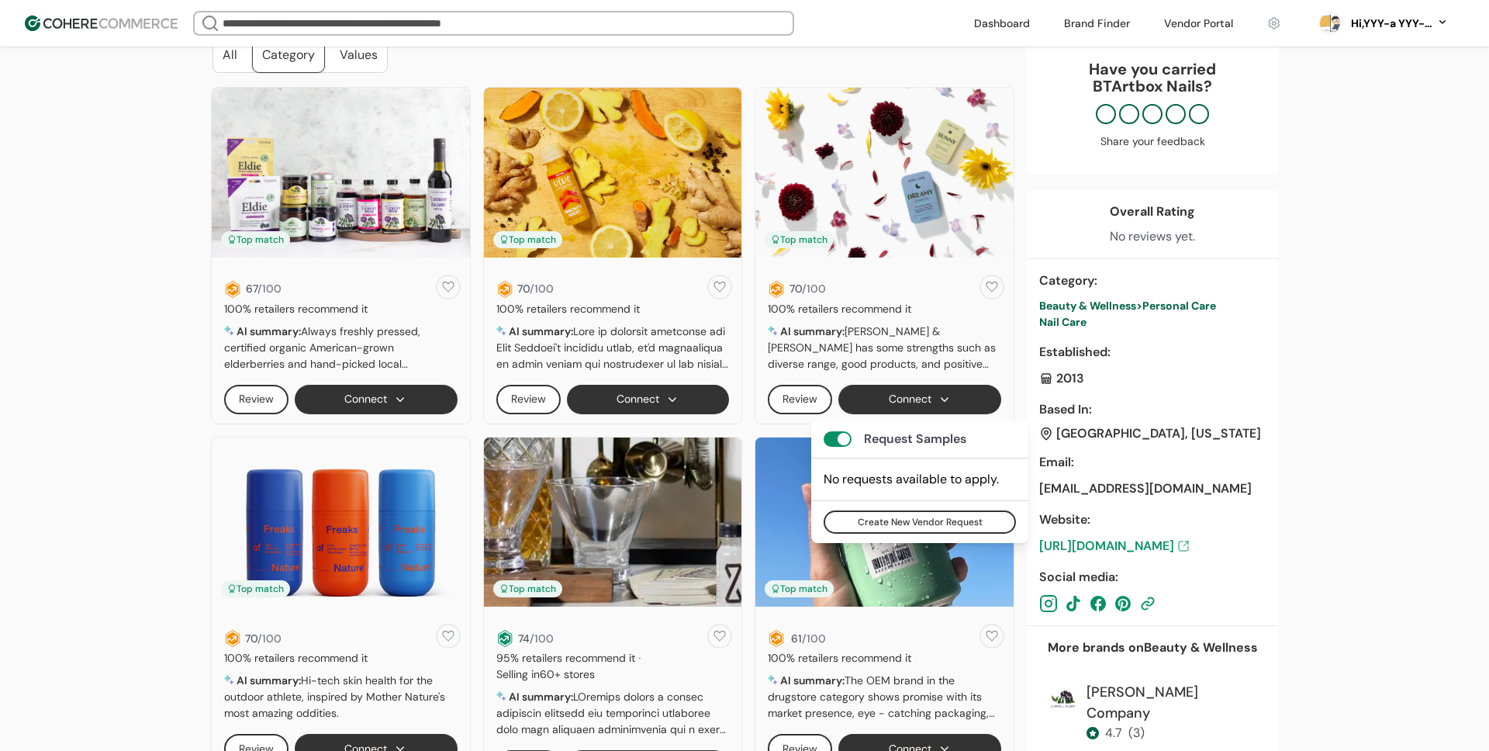
click at [913, 399] on button "Connect" at bounding box center [919, 399] width 163 height 29
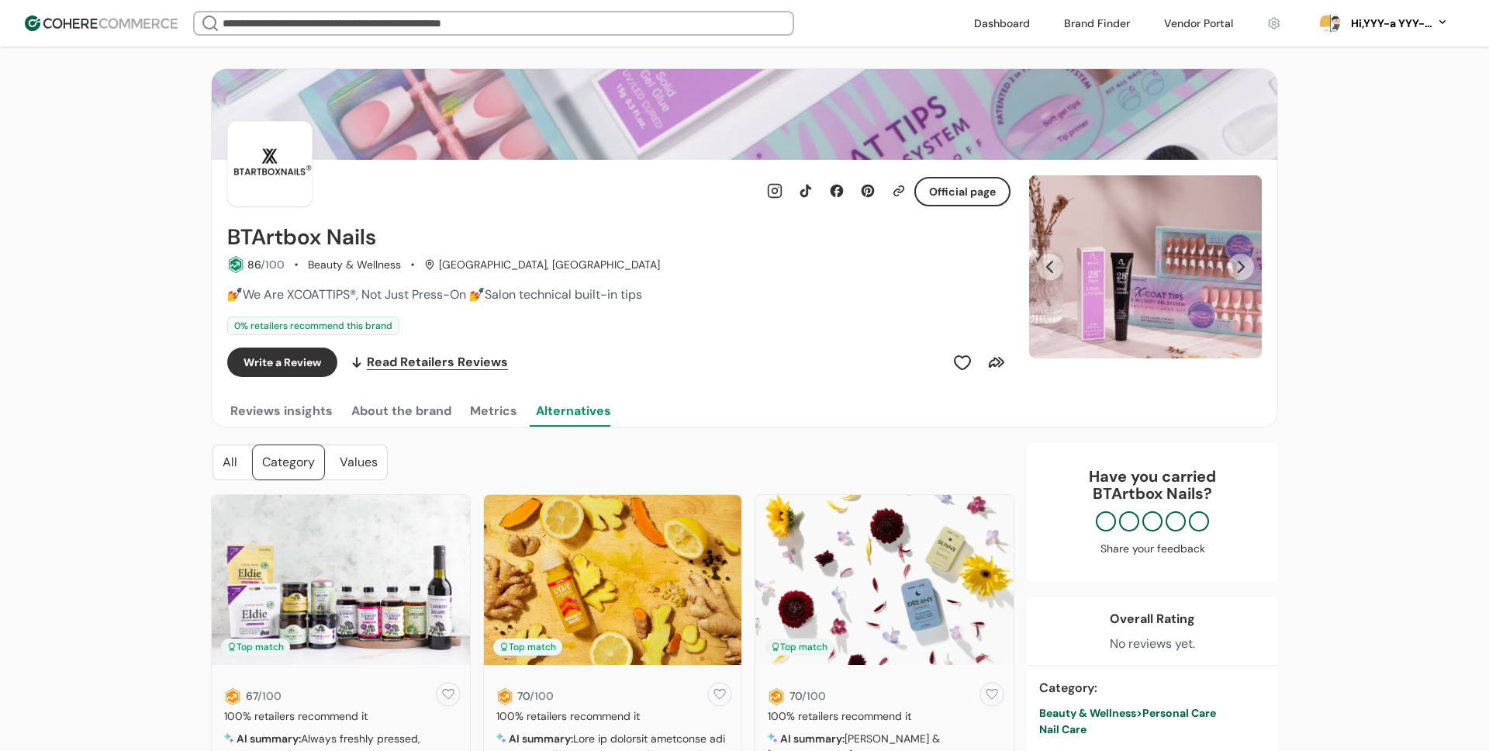
scroll to position [0, 0]
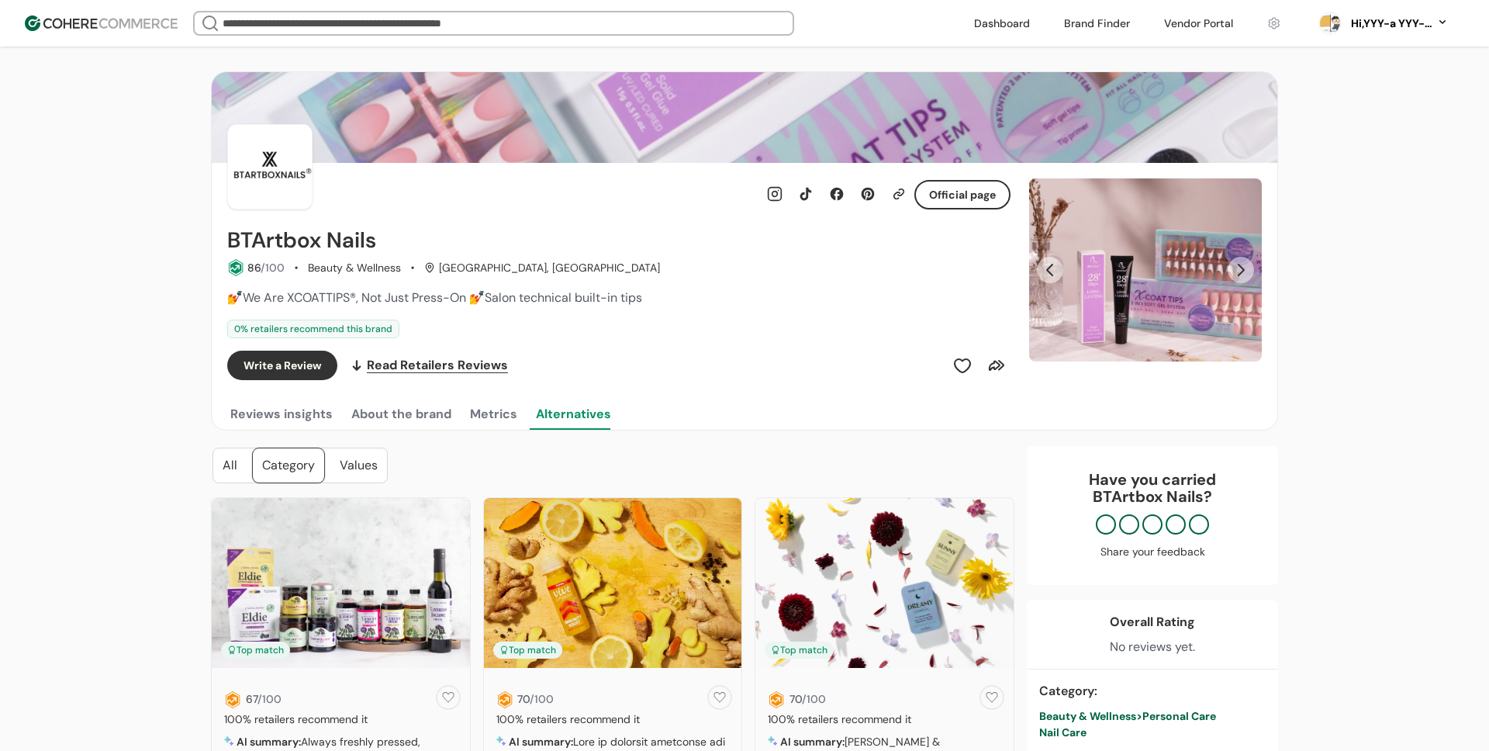
click at [144, 19] on img at bounding box center [101, 24] width 153 height 16
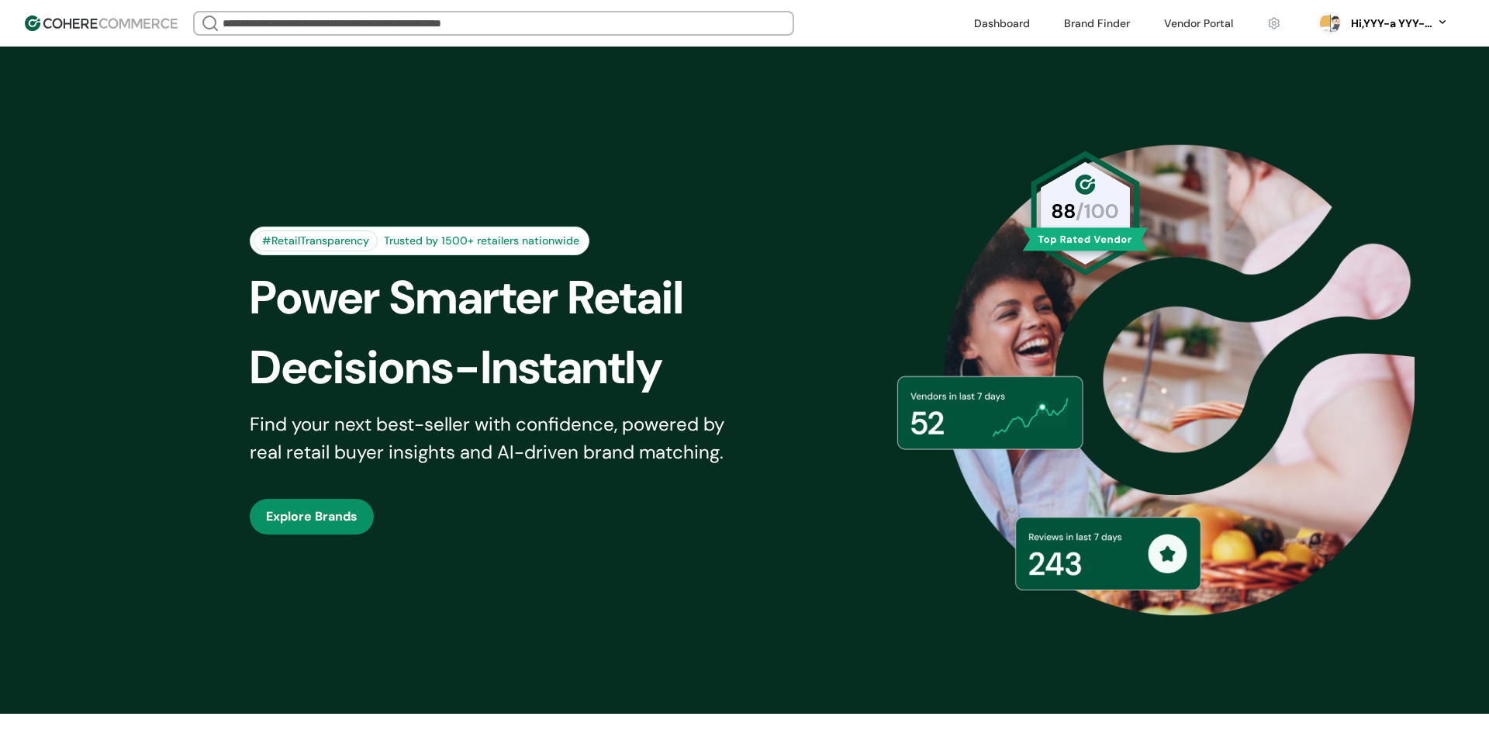
click at [558, 121] on div "#RetailTransparency Trusted by 1500+ retailers nationwide Power Smarter Retail …" at bounding box center [744, 379] width 1067 height 589
click at [867, 123] on div "#RetailTransparency Trusted by 1500+ retailers nationwide Power Smarter Retail …" at bounding box center [744, 379] width 1067 height 589
